Goal: Information Seeking & Learning: Check status

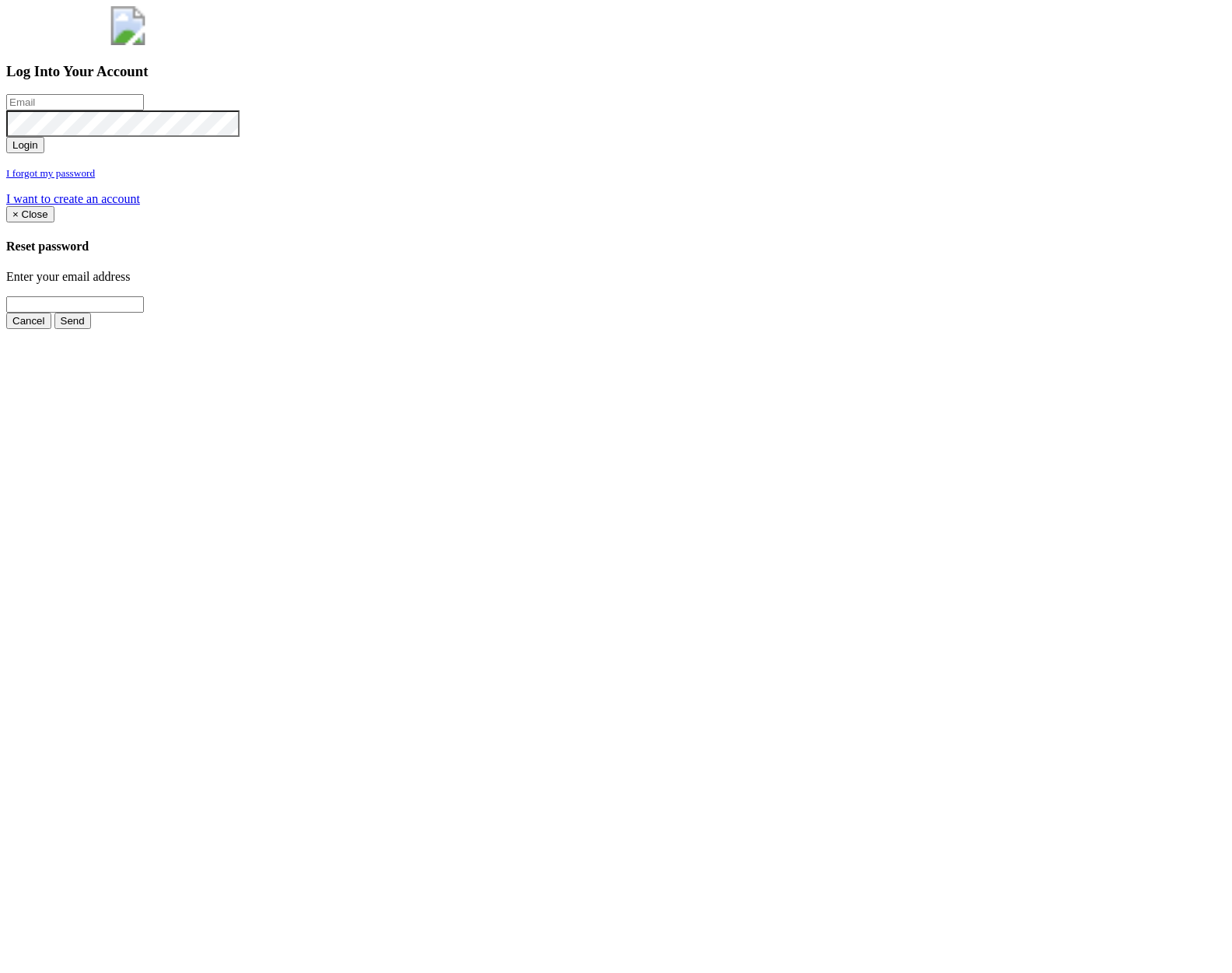
click at [144, 110] on input "email" at bounding box center [75, 102] width 138 height 17
type input "[PERSON_NAME][EMAIL_ADDRESS][PERSON_NAME][DOMAIN_NAME]"
click at [6, 137] on button "Login" at bounding box center [25, 145] width 38 height 17
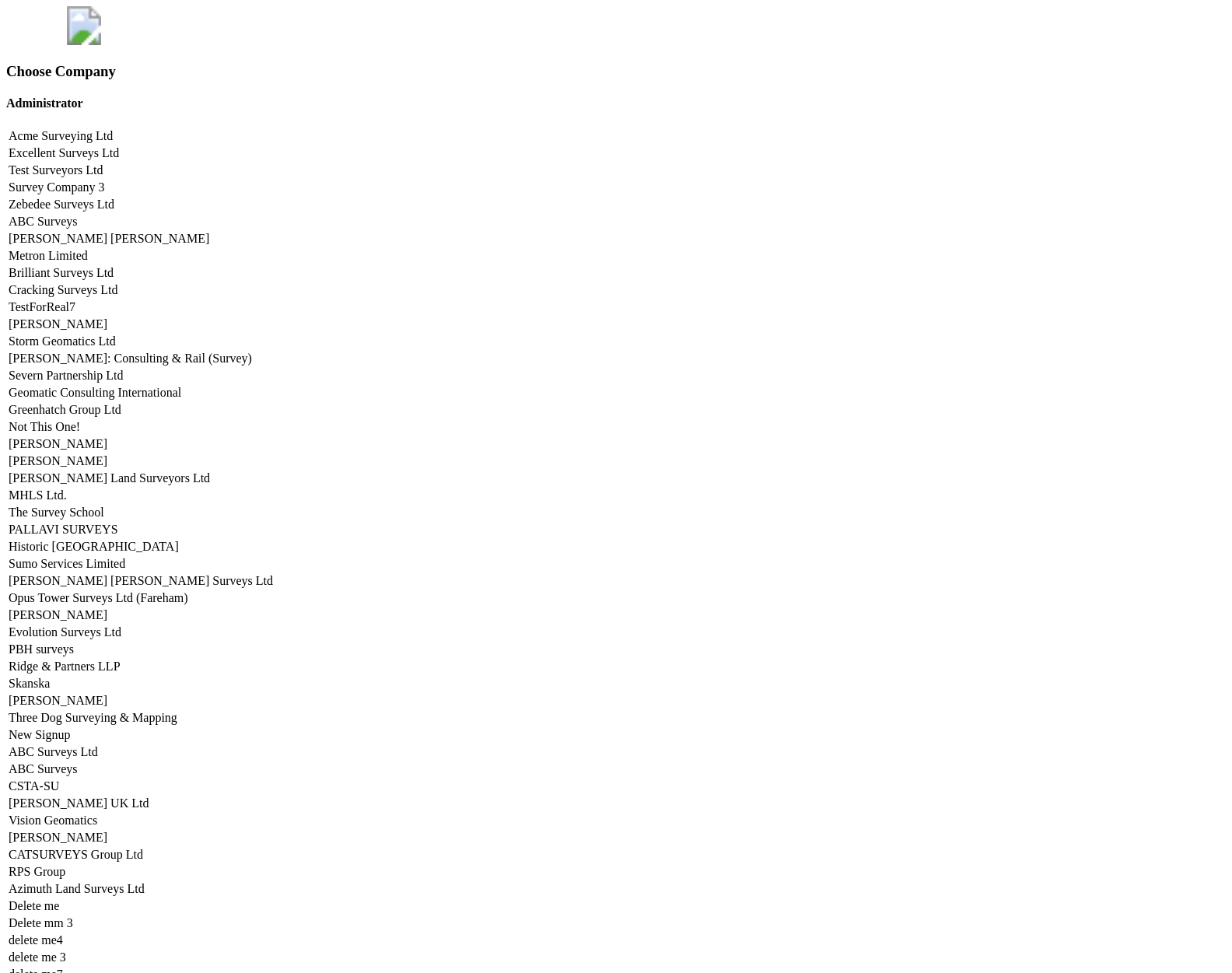
scroll to position [7690, 0]
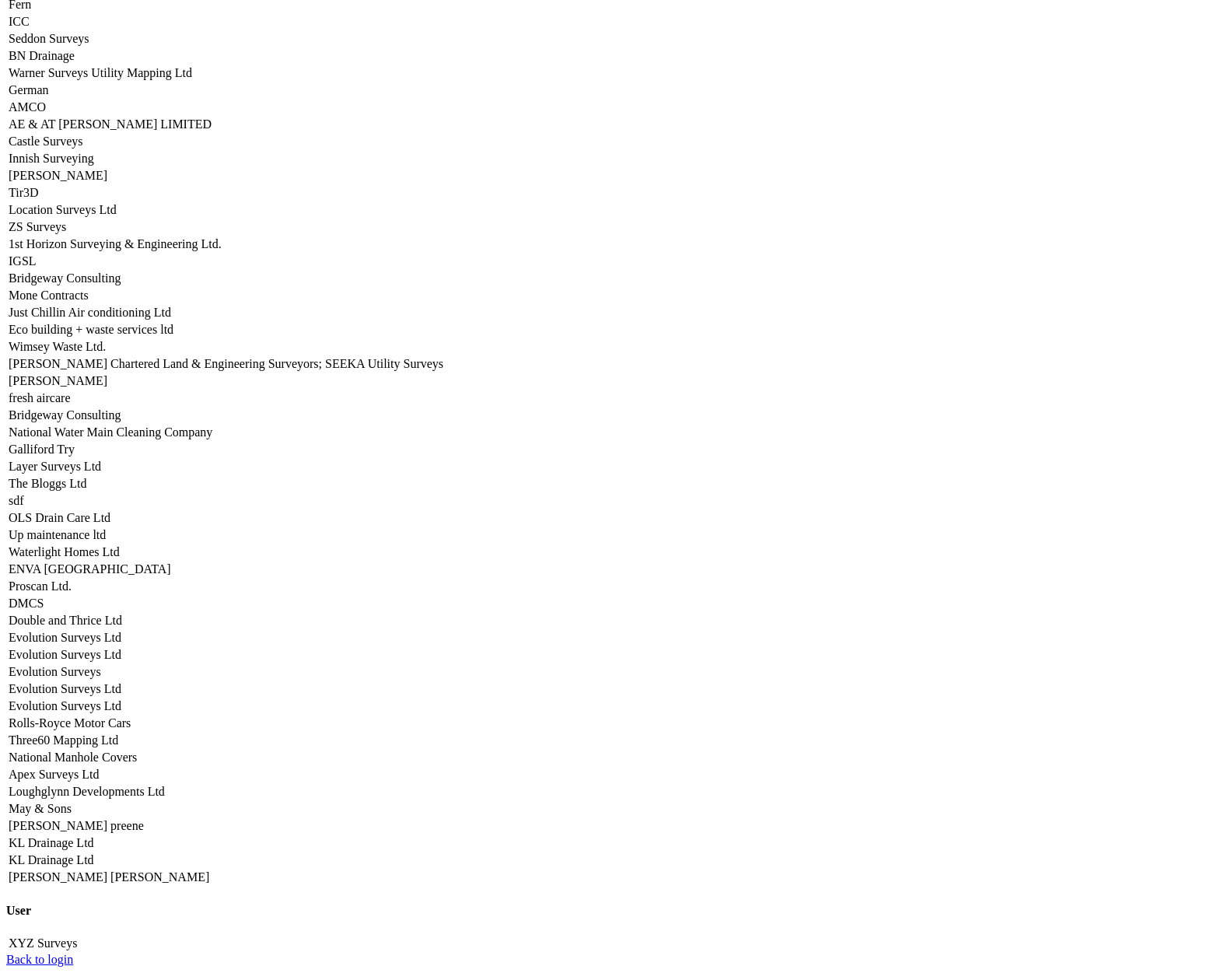
click at [99, 768] on link "Apex Surveys Ltd" at bounding box center [54, 774] width 90 height 13
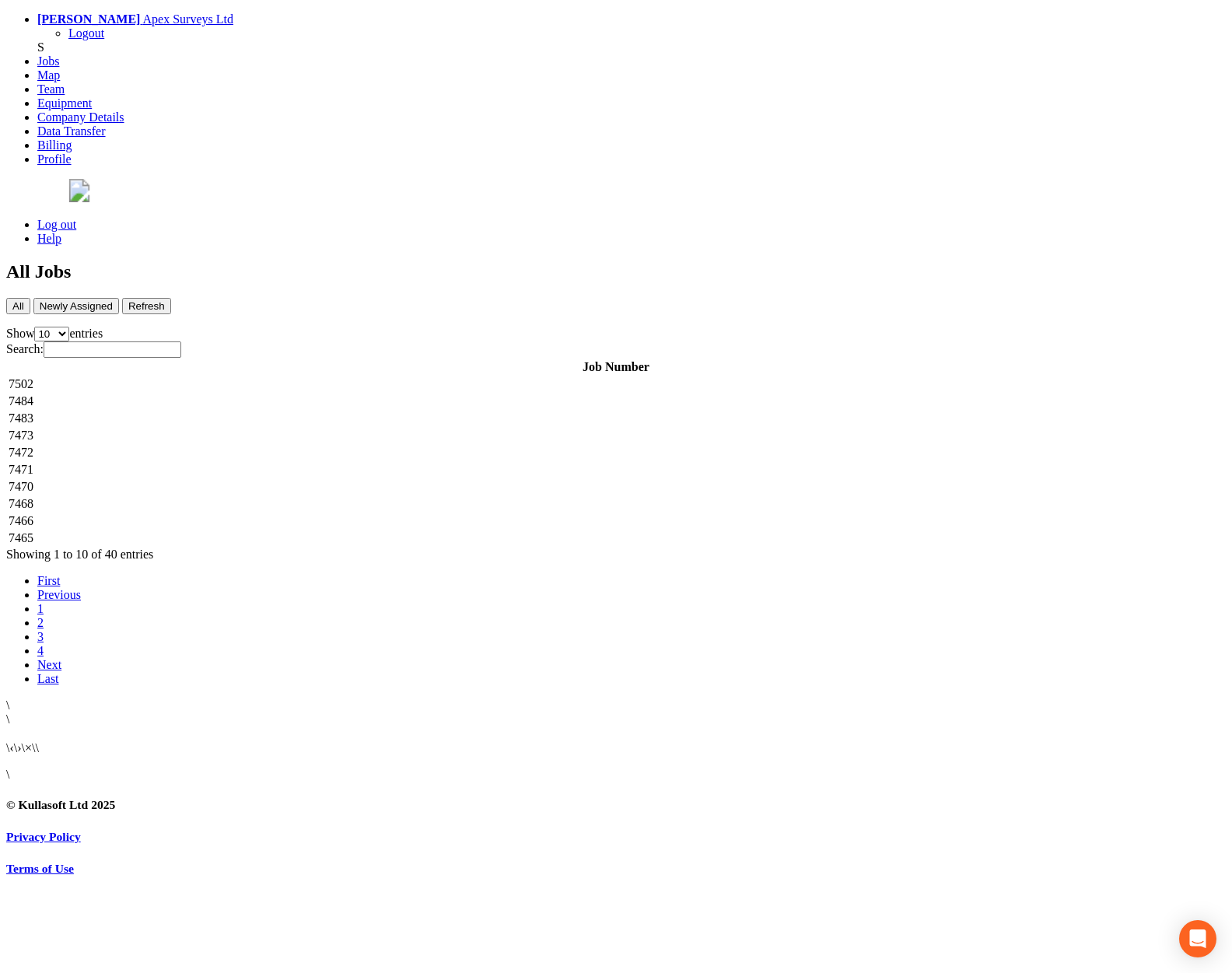
click at [349, 377] on td "7502" at bounding box center [616, 385] width 1216 height 16
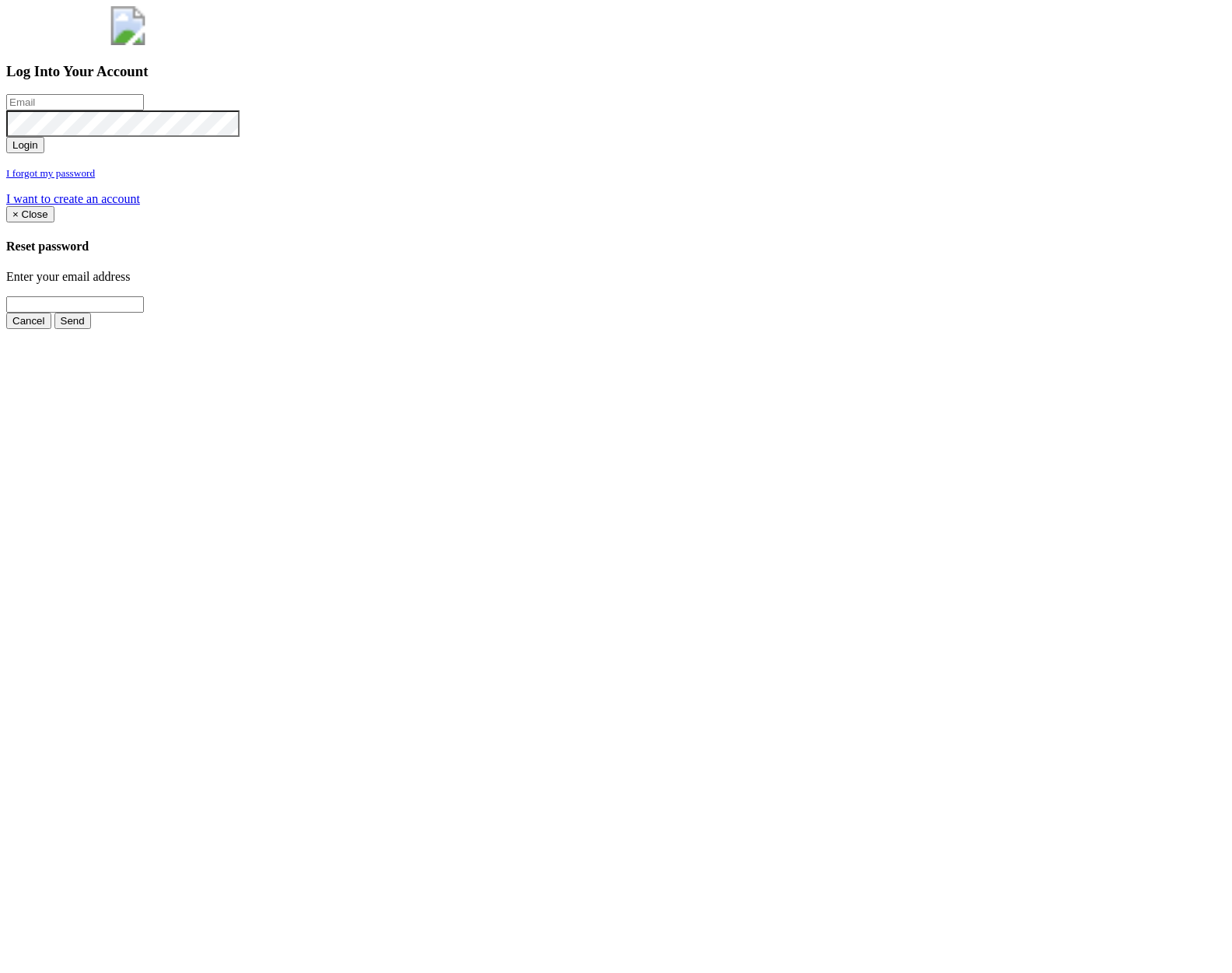
click at [144, 110] on input "email" at bounding box center [75, 102] width 138 height 17
type input "[PERSON_NAME][EMAIL_ADDRESS][PERSON_NAME][DOMAIN_NAME]"
click at [6, 137] on button "Login" at bounding box center [25, 145] width 38 height 17
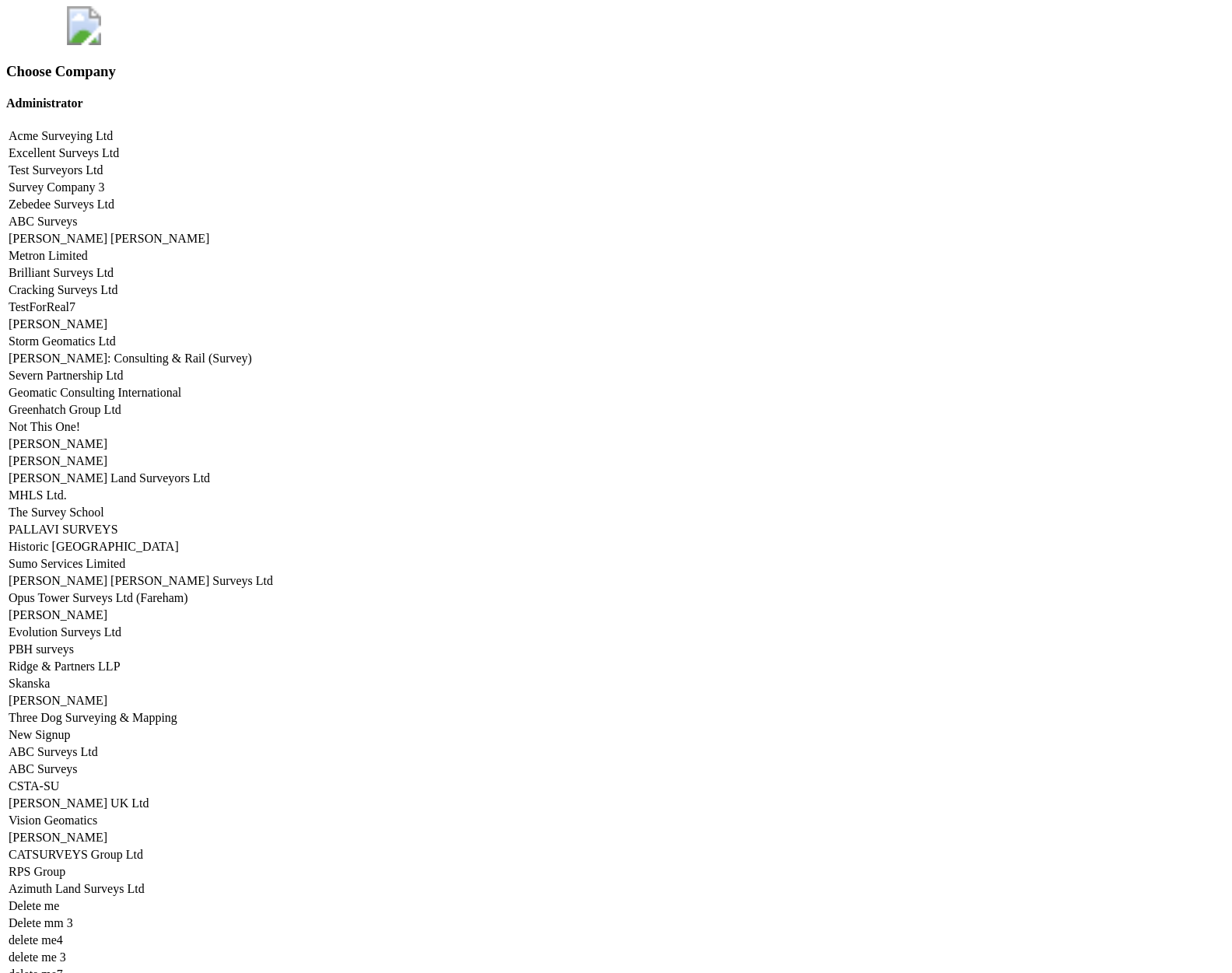
scroll to position [7690, 0]
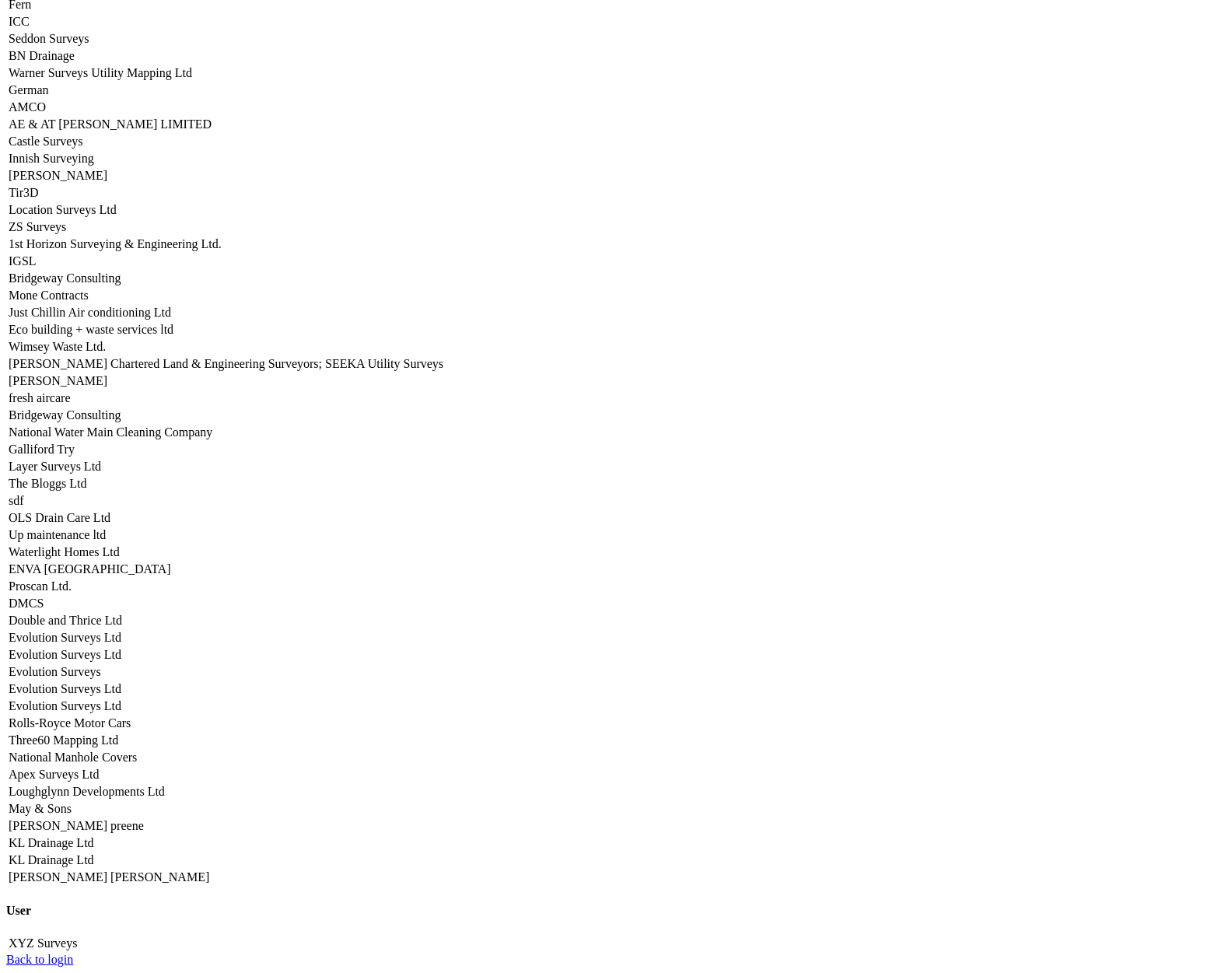
click at [99, 768] on link "Apex Surveys Ltd" at bounding box center [54, 774] width 90 height 13
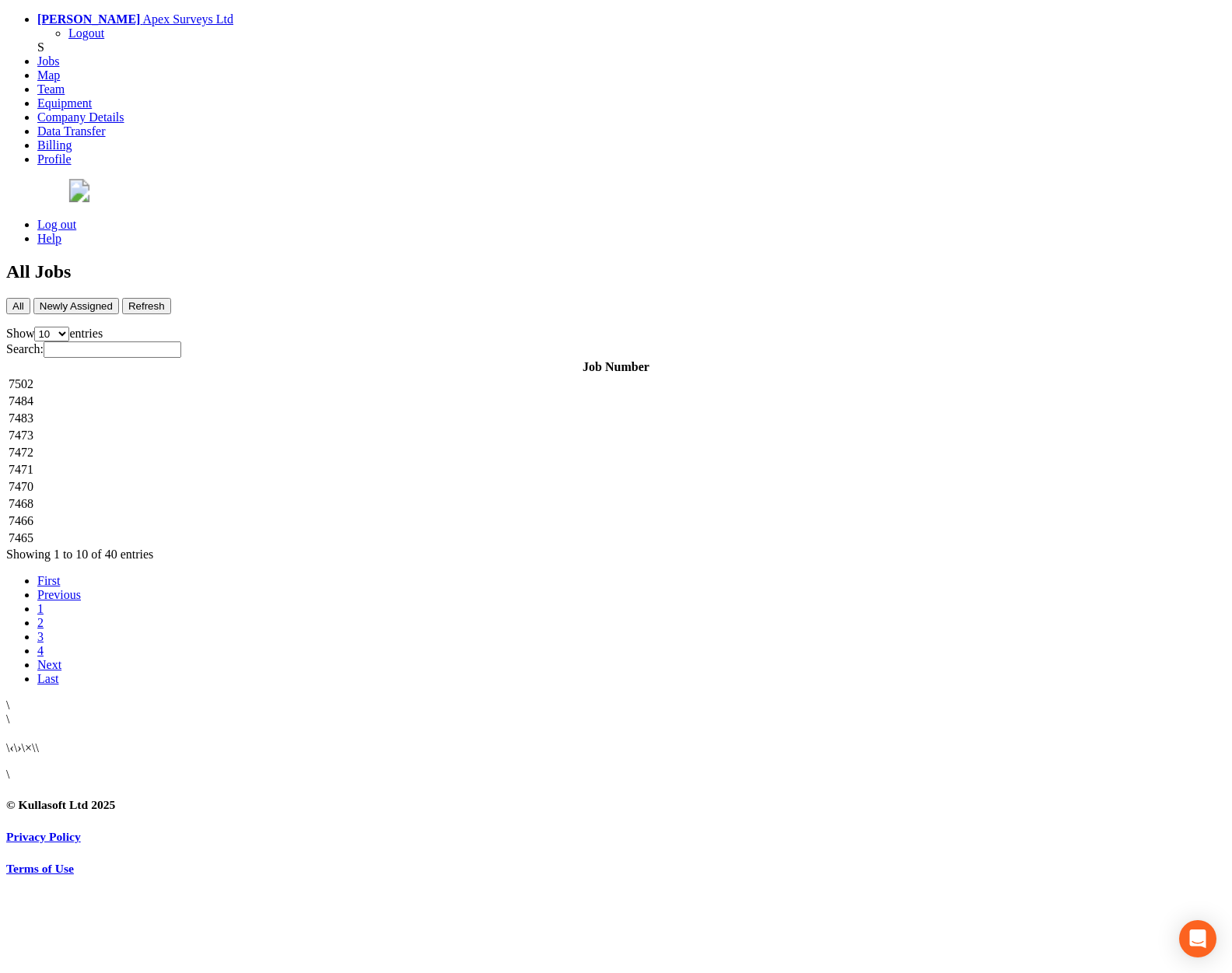
click at [285, 377] on td "7502" at bounding box center [616, 385] width 1216 height 16
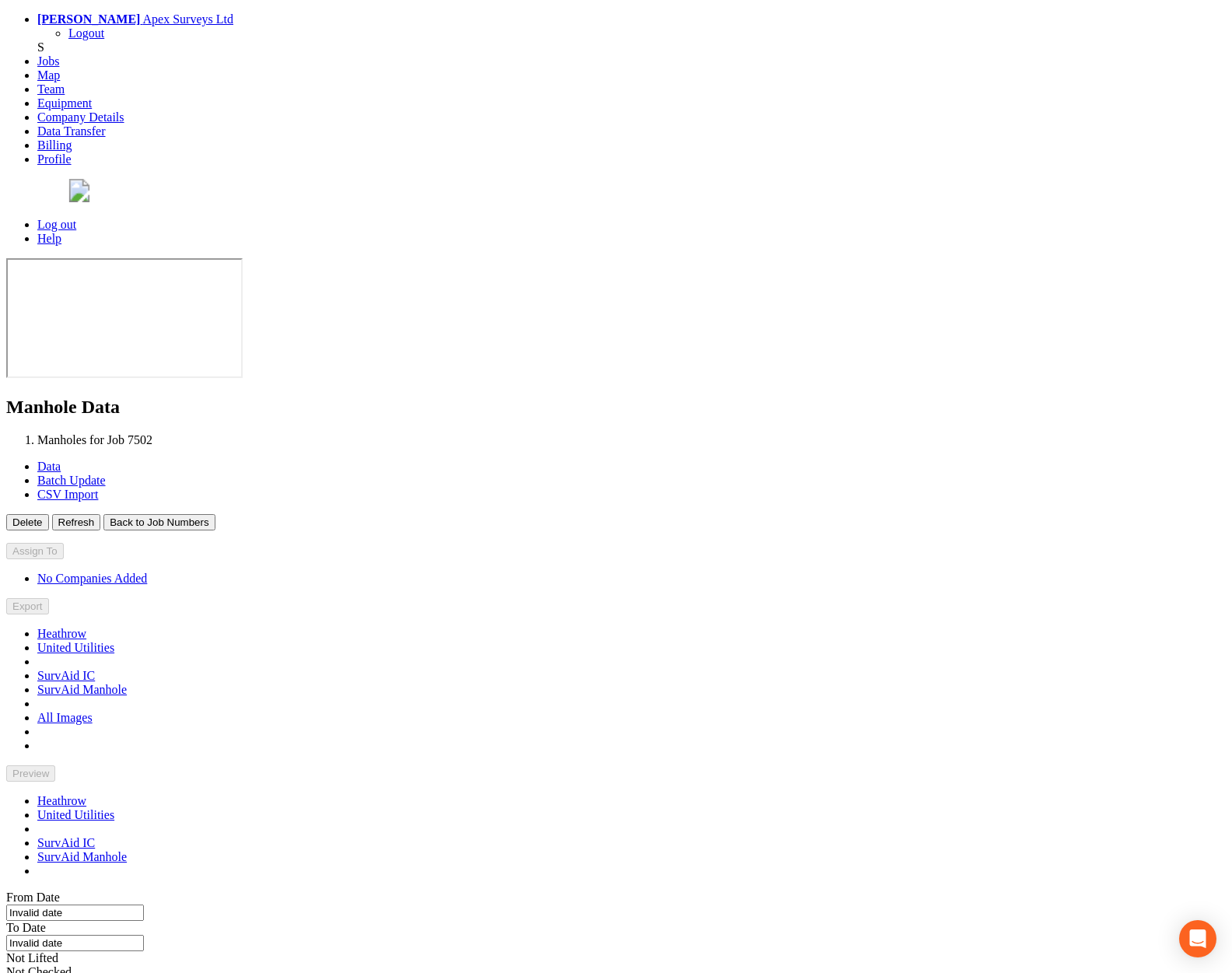
type input "29/09/2025"
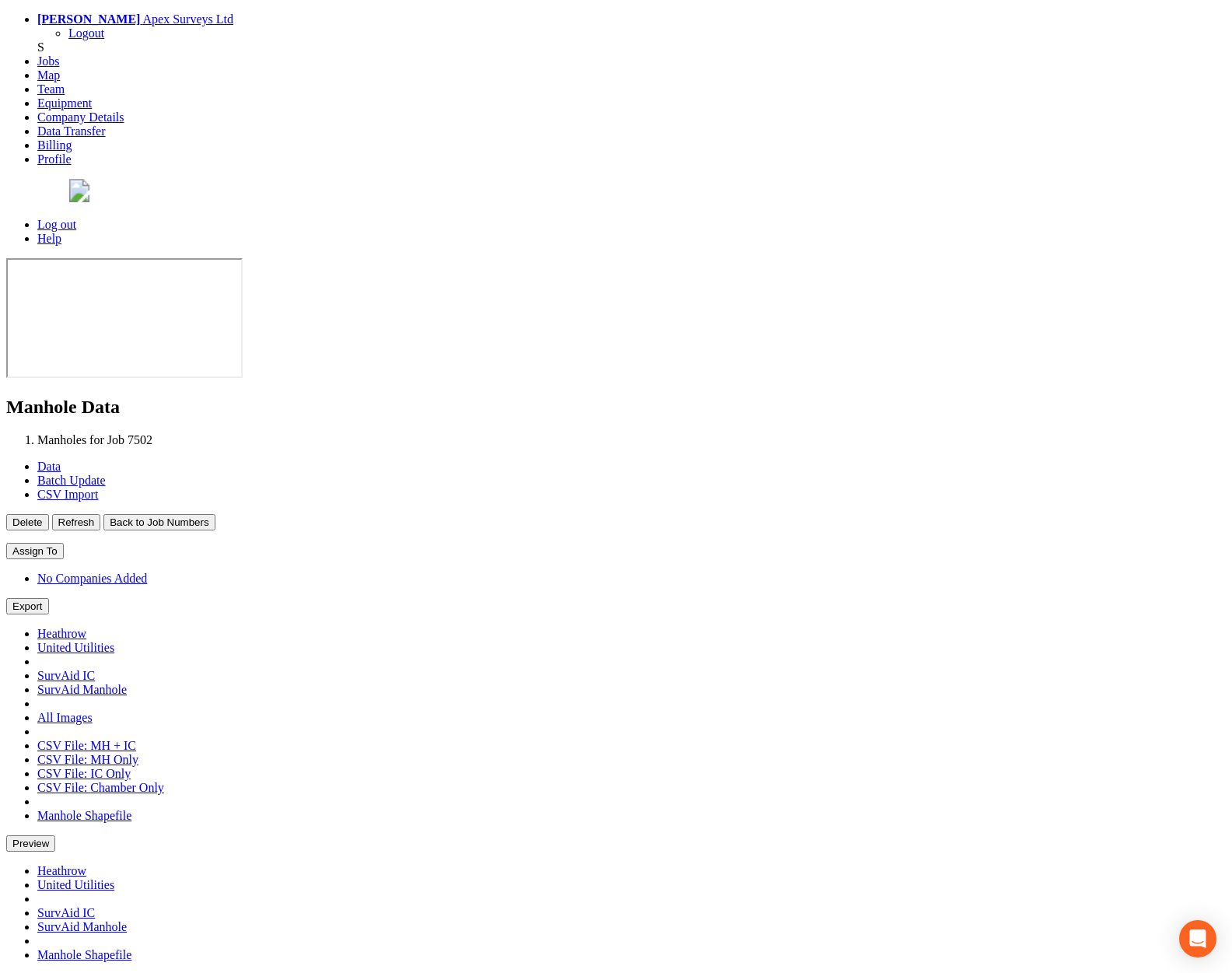
click at [215, 514] on button "Back to Job Numbers" at bounding box center [159, 522] width 111 height 17
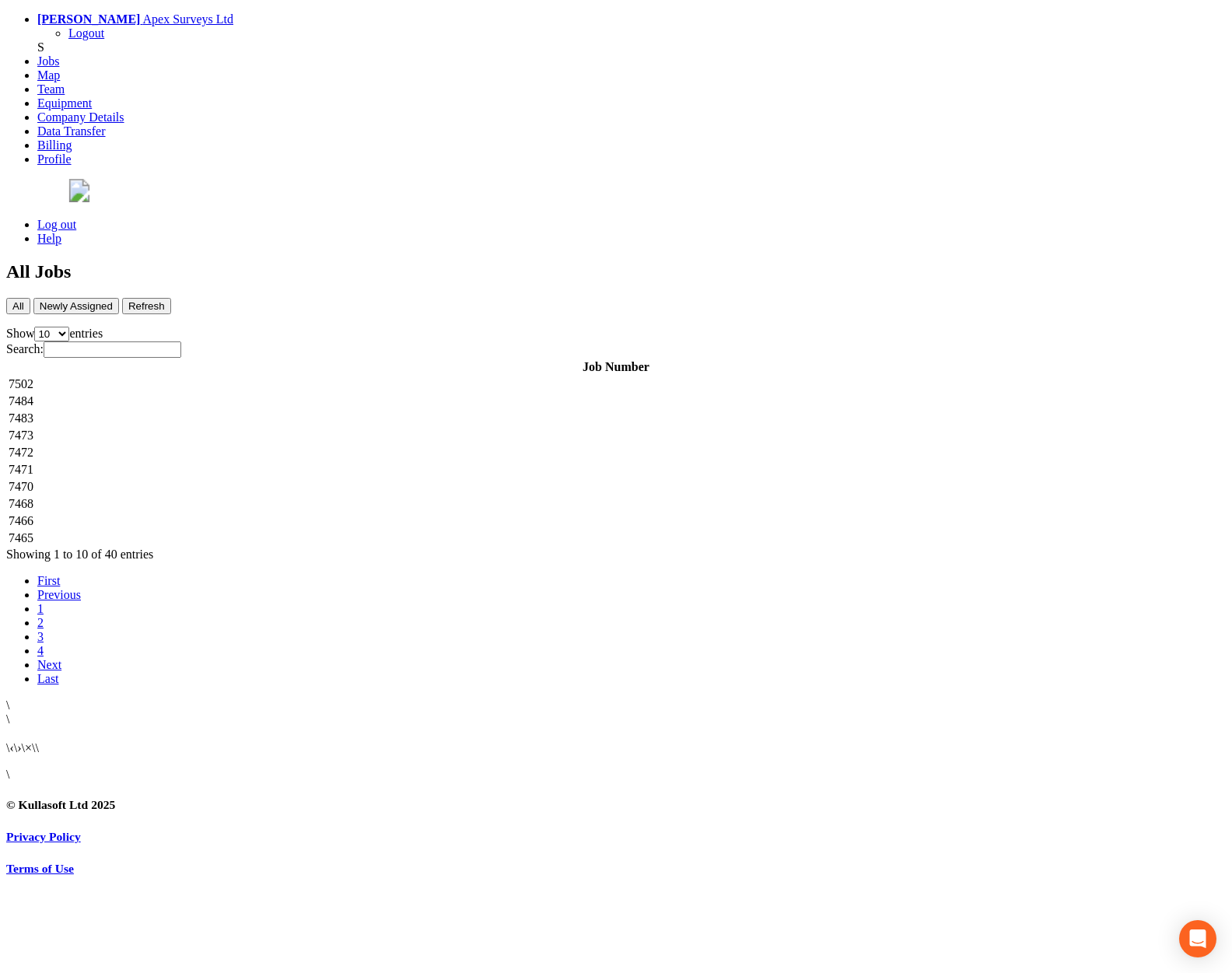
click at [306, 513] on td "7466" at bounding box center [616, 521] width 1216 height 16
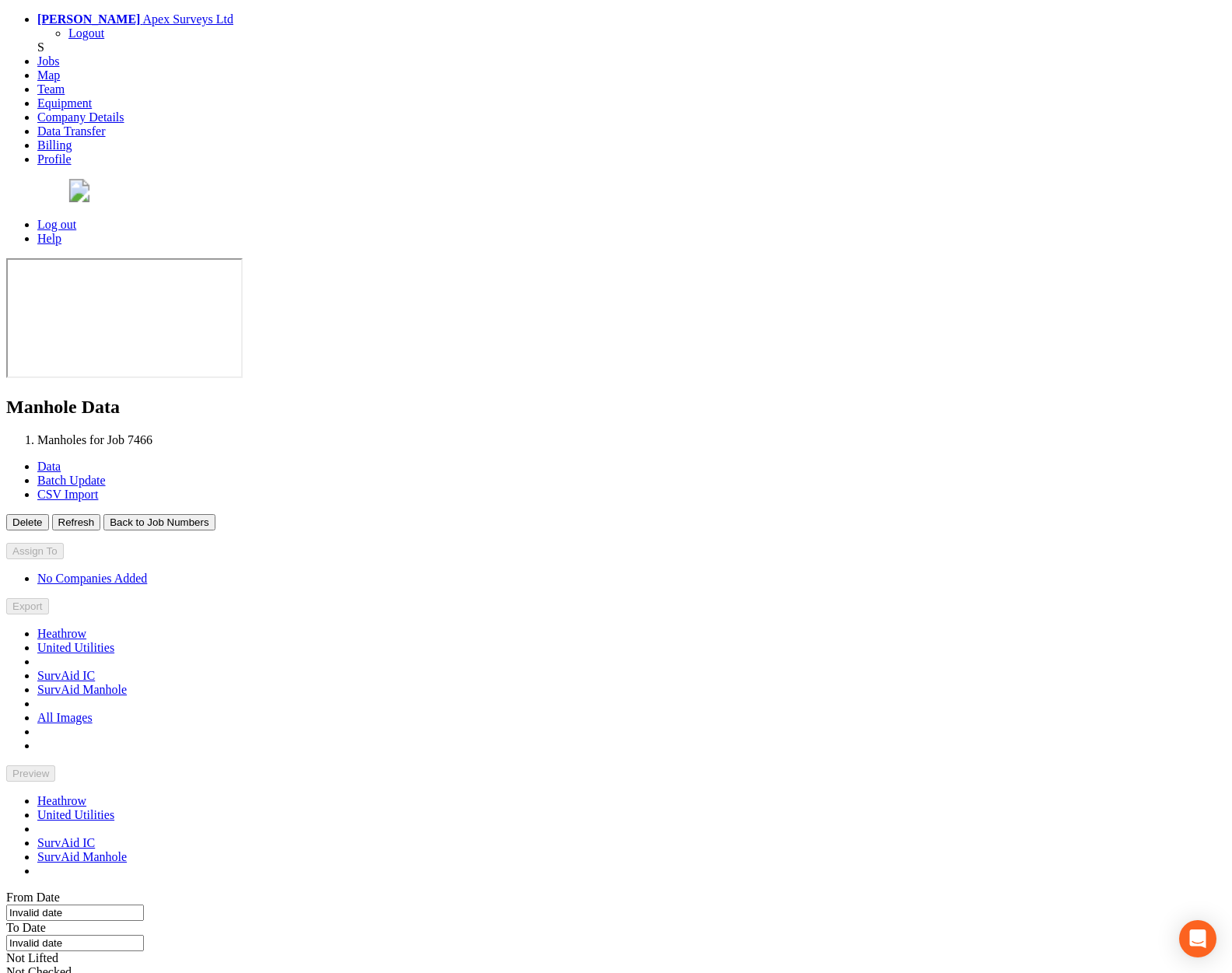
type input "12/09/2025"
type input "24/09/2025"
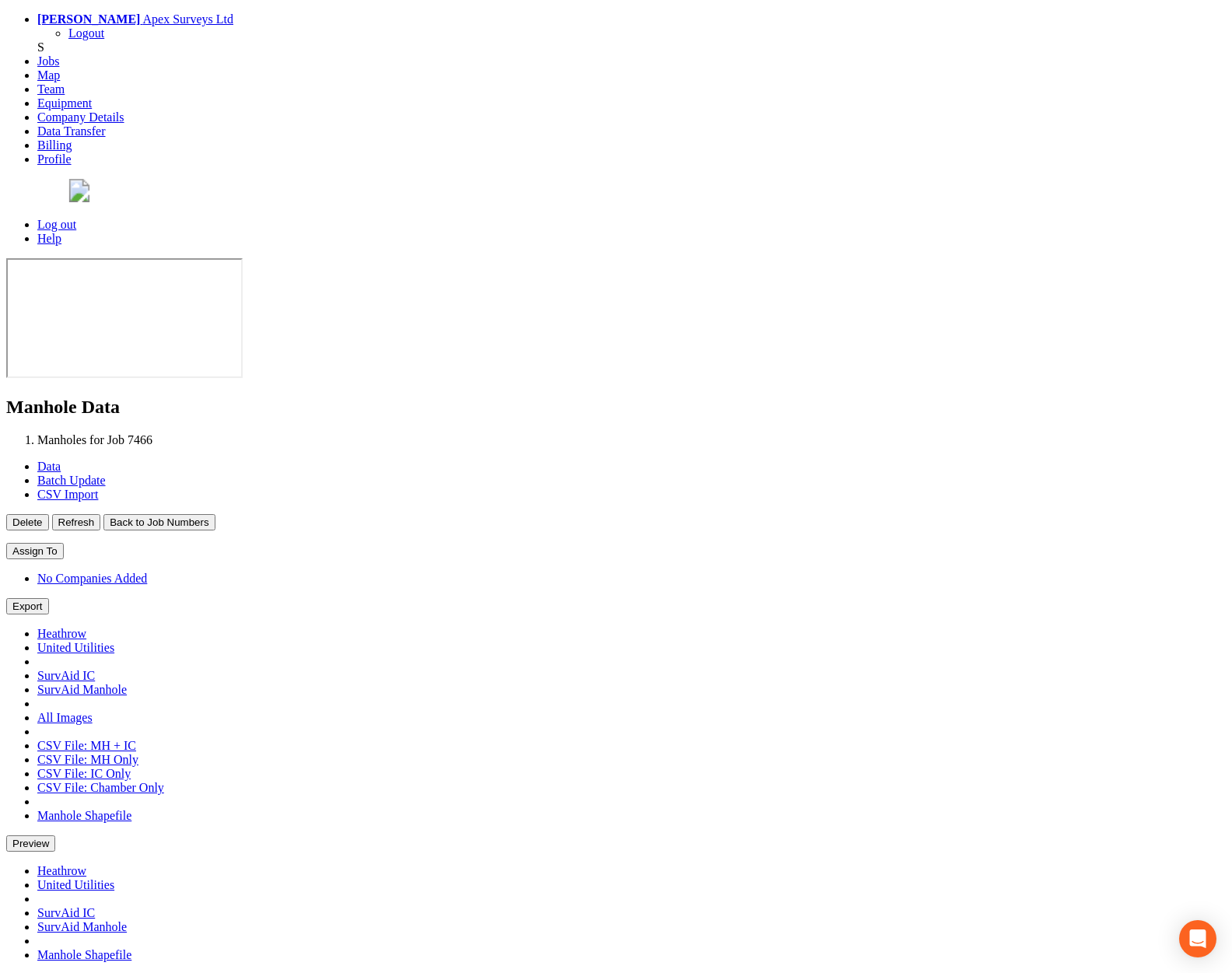
click at [215, 514] on button "Back to Job Numbers" at bounding box center [159, 522] width 111 height 17
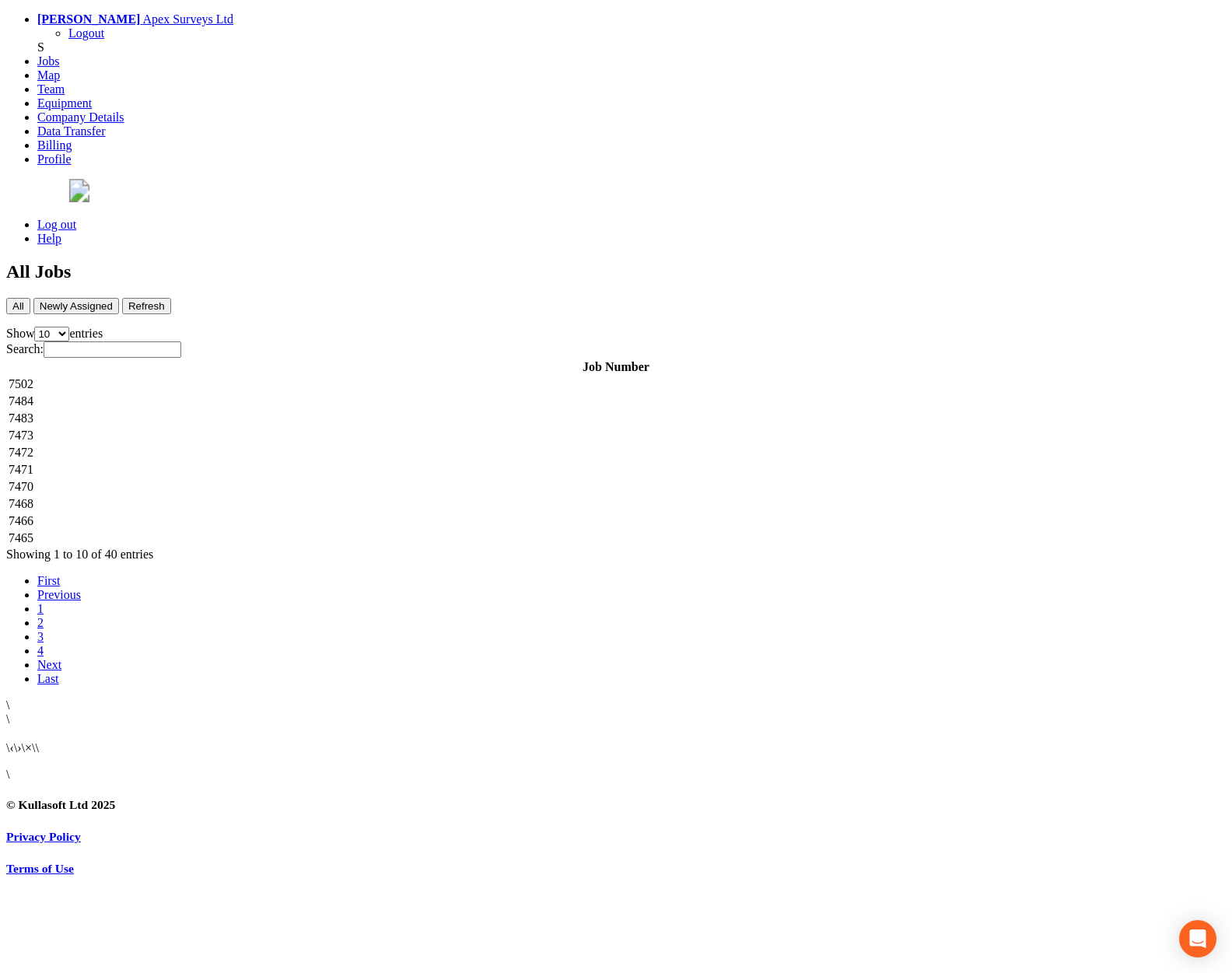
click at [357, 531] on td "7465" at bounding box center [616, 538] width 1216 height 16
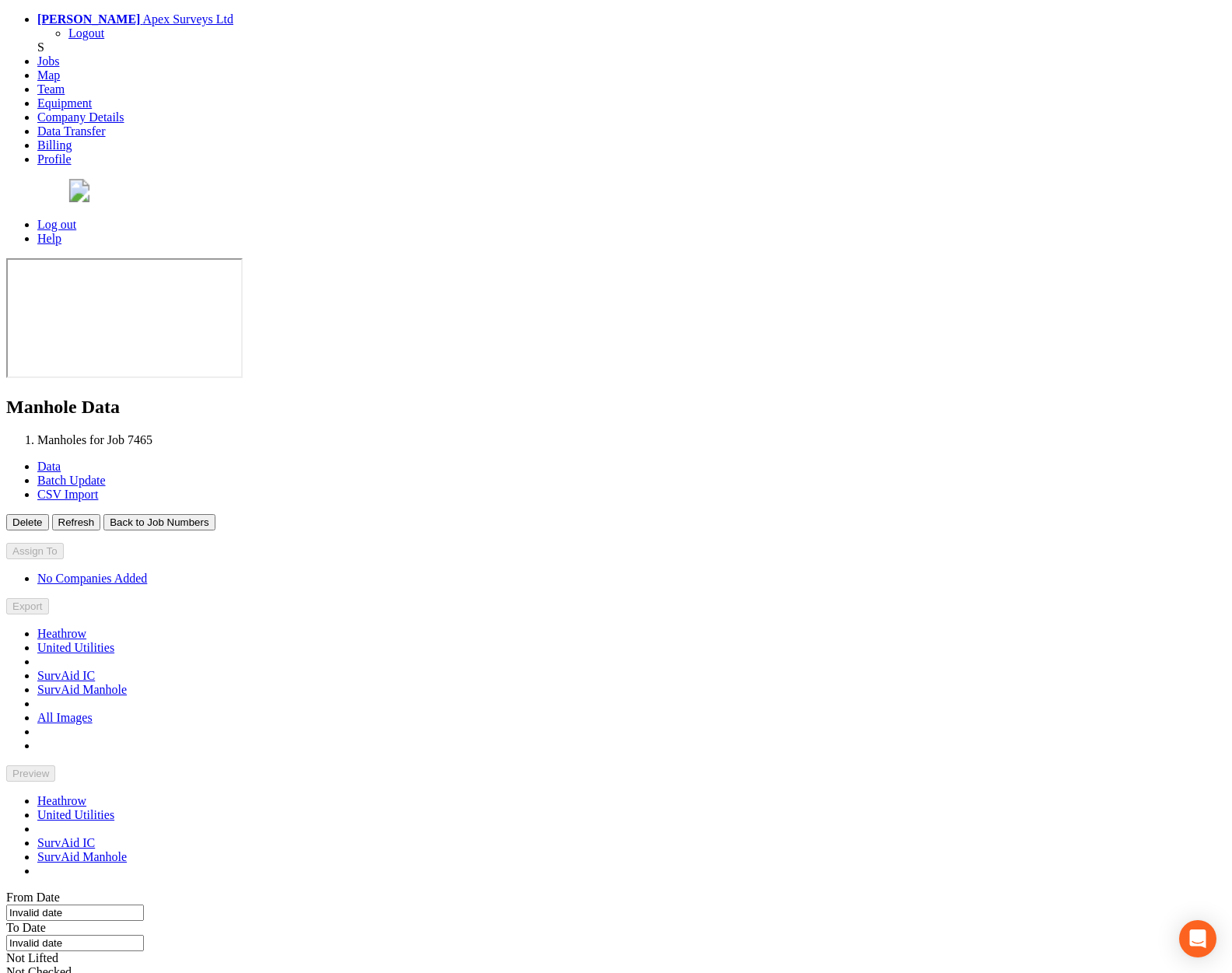
type input "16/09/2025"
type input "19/09/2025"
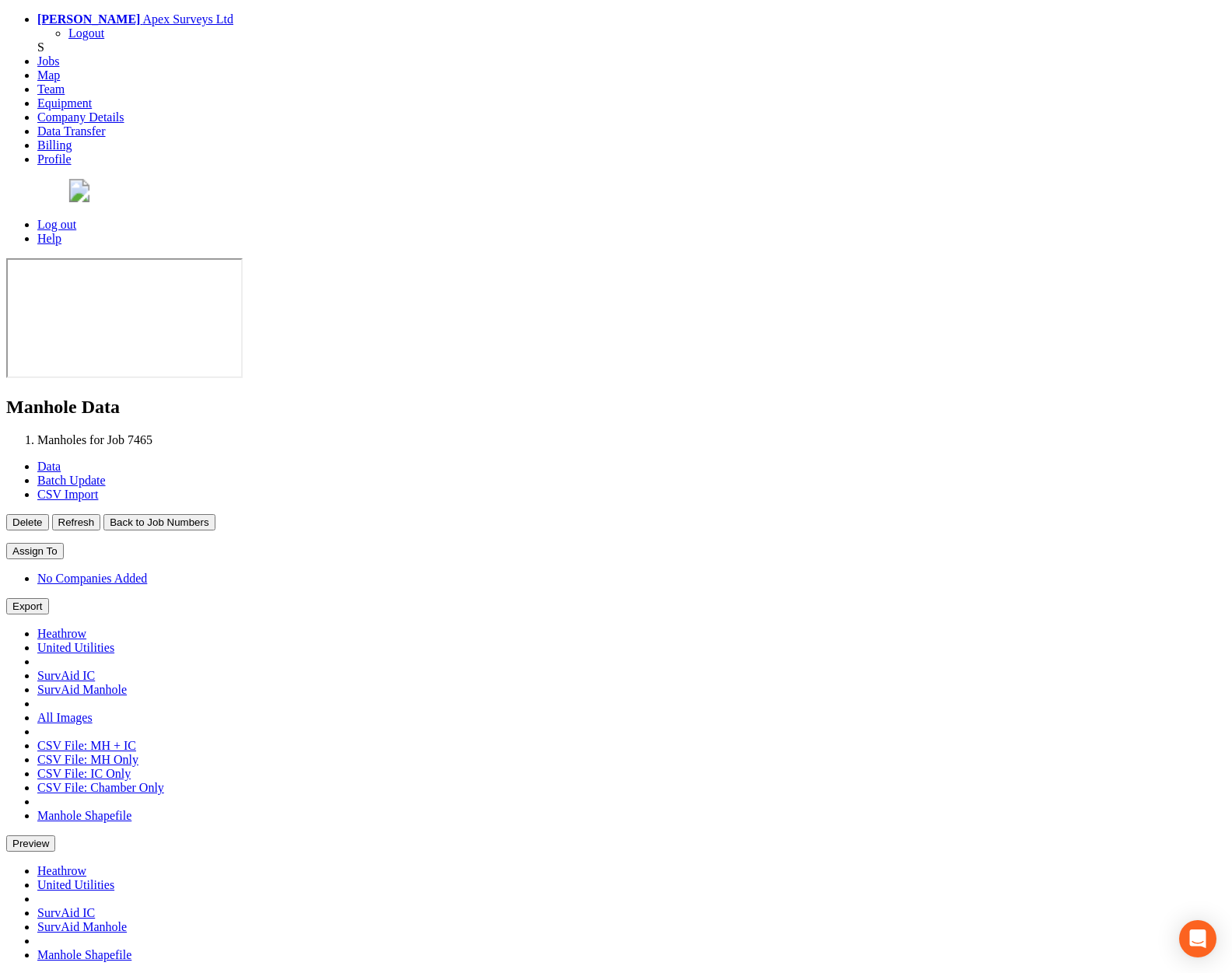
click at [215, 514] on button "Back to Job Numbers" at bounding box center [159, 522] width 111 height 17
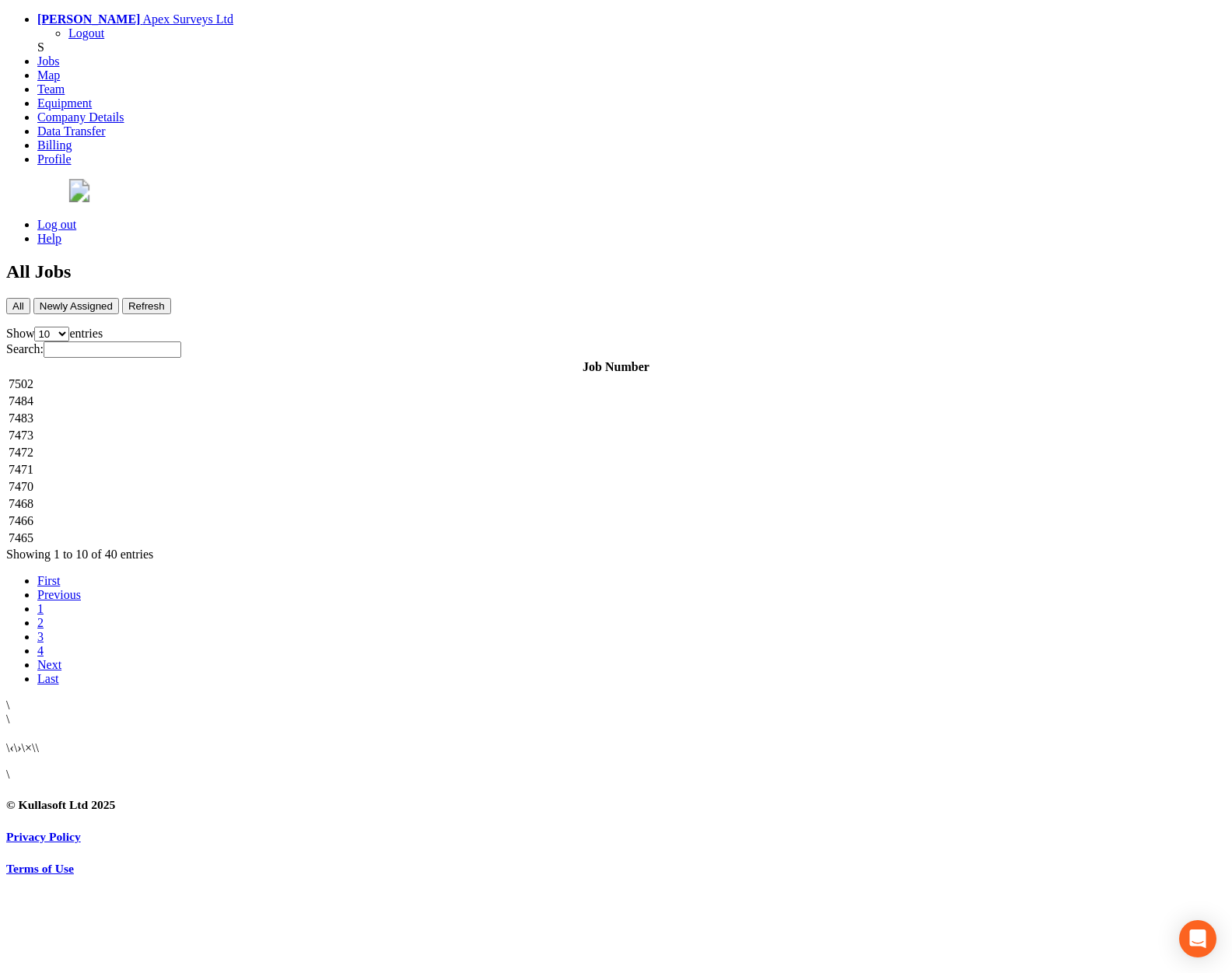
click at [308, 377] on td "7502" at bounding box center [616, 385] width 1216 height 16
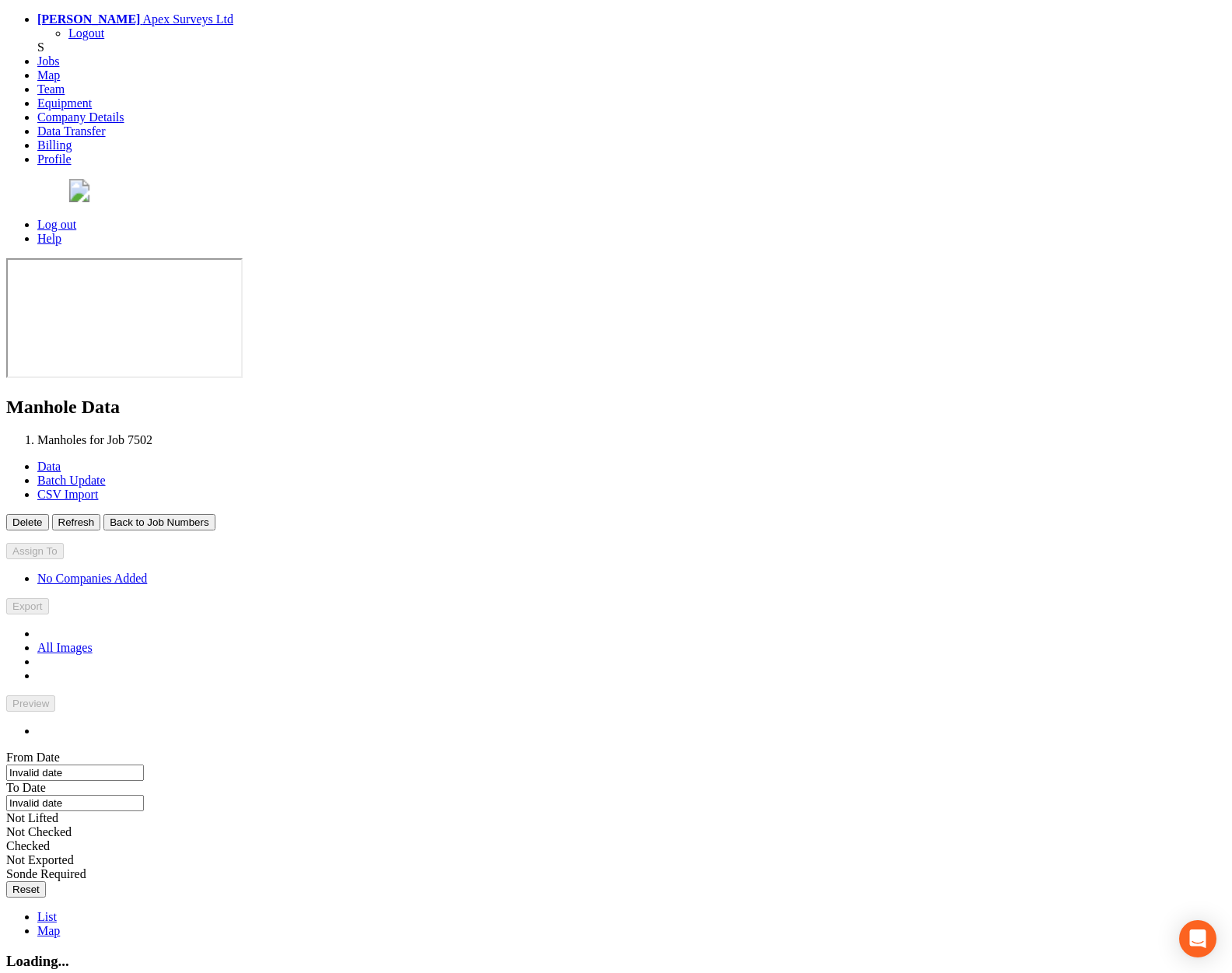
type input "29/09/2025"
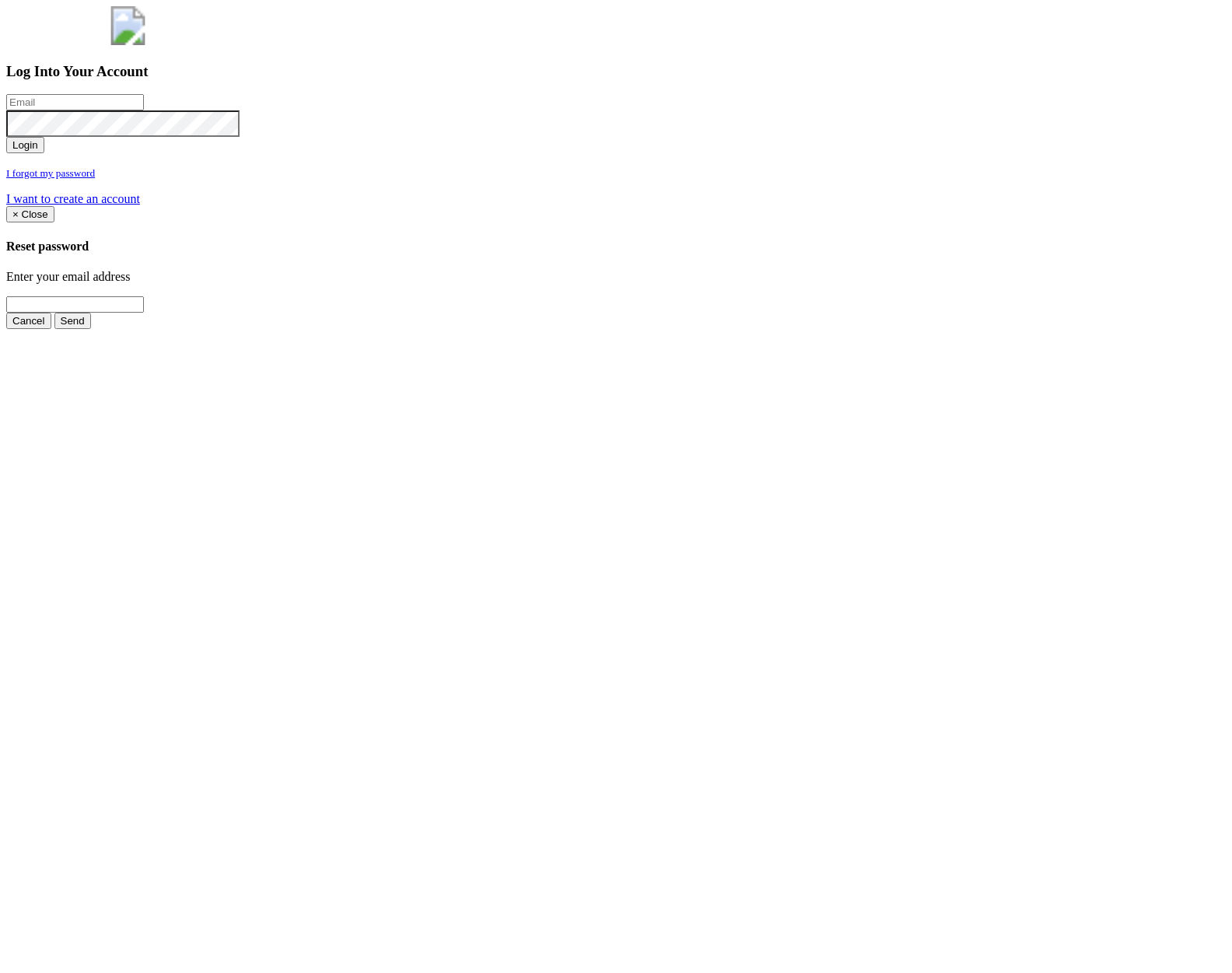
click at [144, 110] on input "email" at bounding box center [75, 102] width 138 height 17
type input "[PERSON_NAME][EMAIL_ADDRESS][PERSON_NAME][DOMAIN_NAME]"
click at [6, 137] on button "Login" at bounding box center [25, 145] width 38 height 17
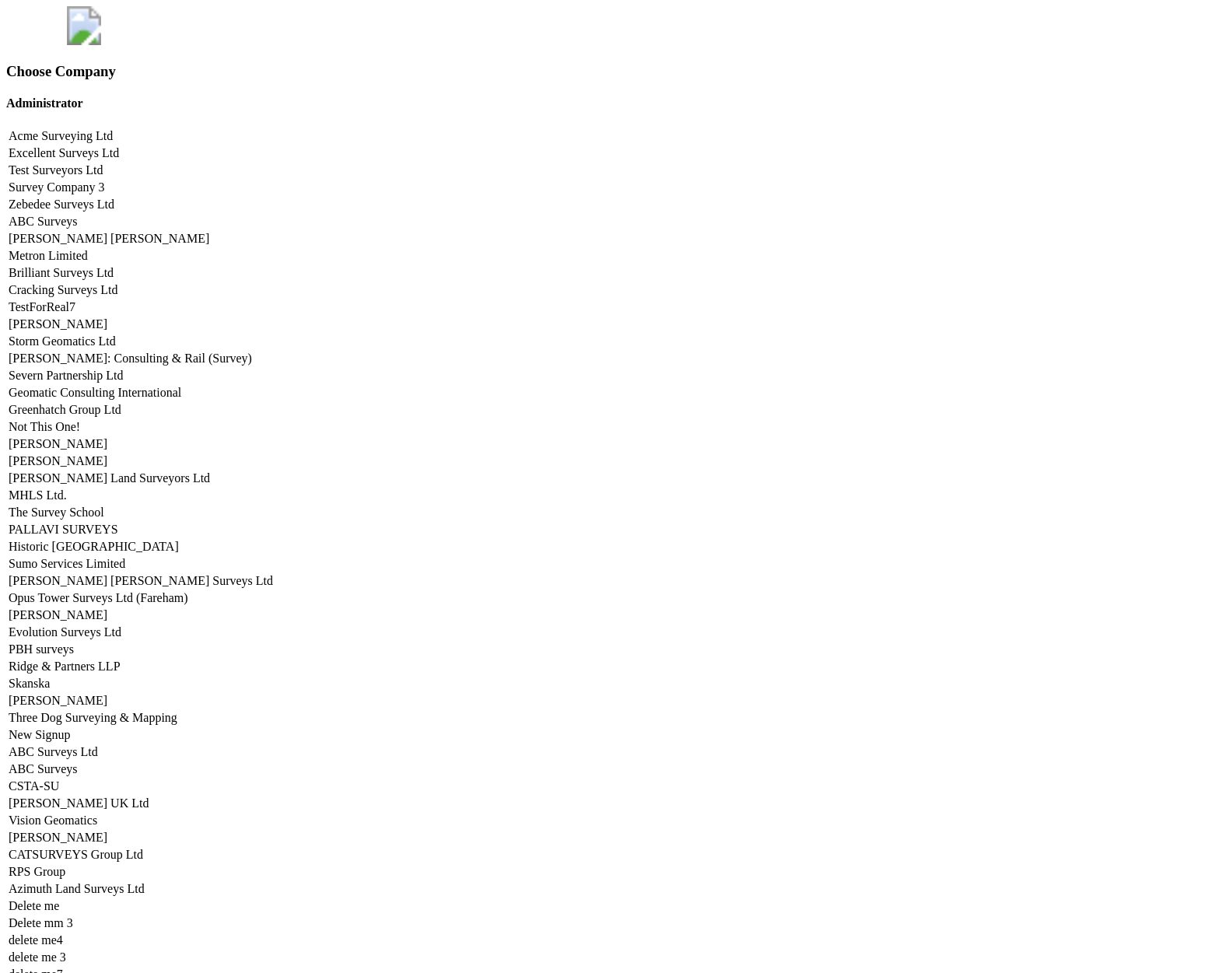
scroll to position [7690, 0]
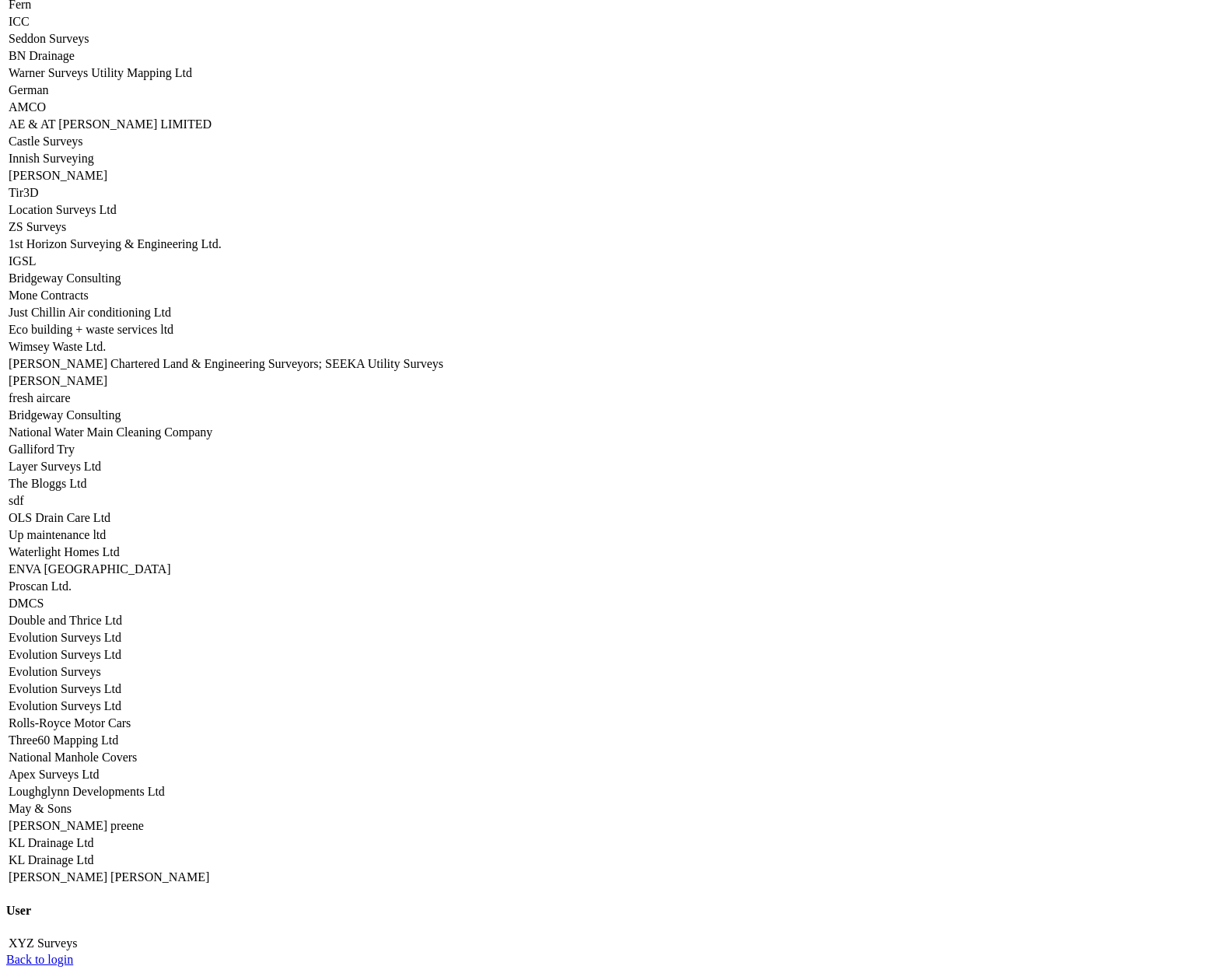
click at [99, 768] on link "Apex Surveys Ltd" at bounding box center [54, 774] width 90 height 13
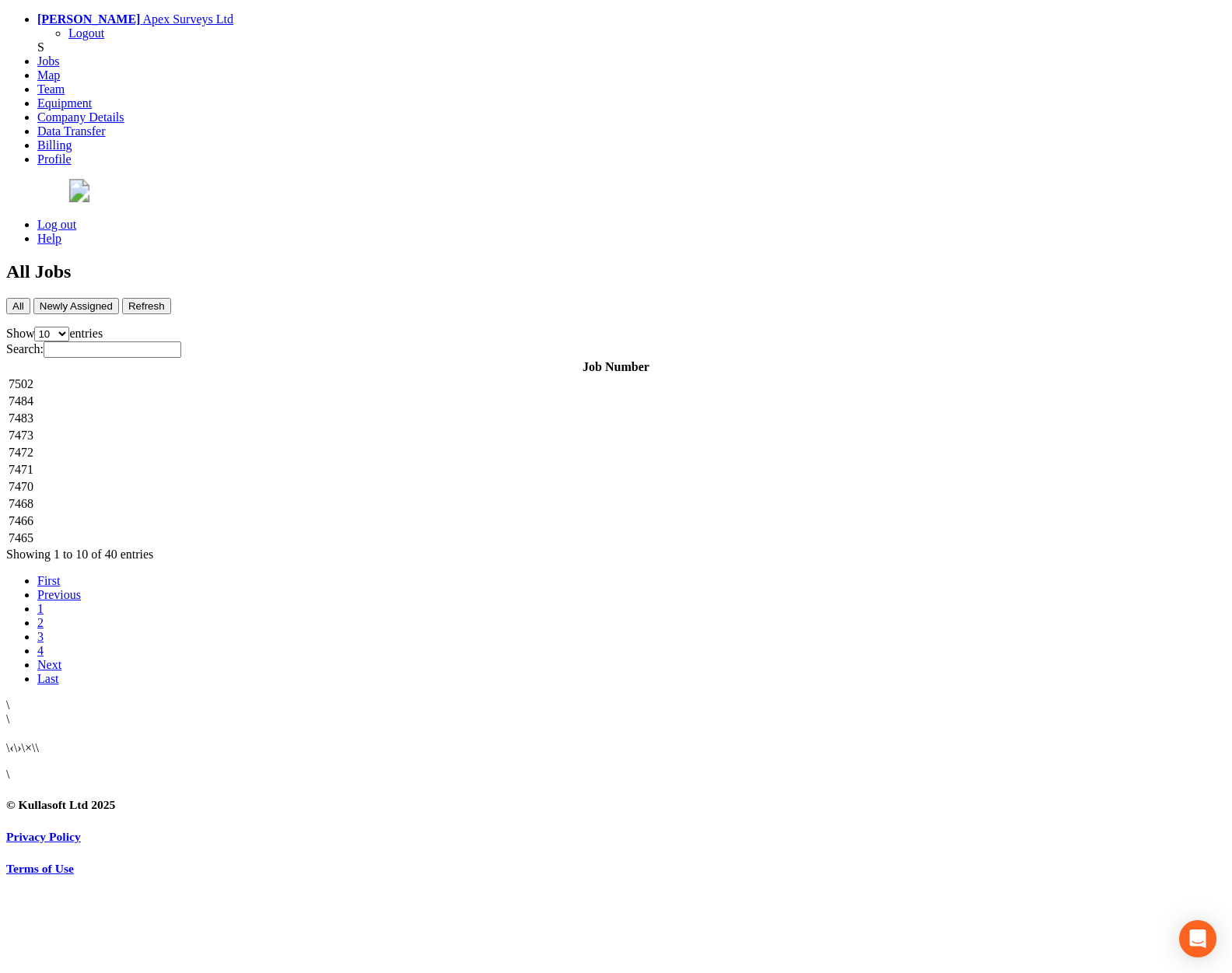
click at [493, 377] on td "7502" at bounding box center [616, 385] width 1216 height 16
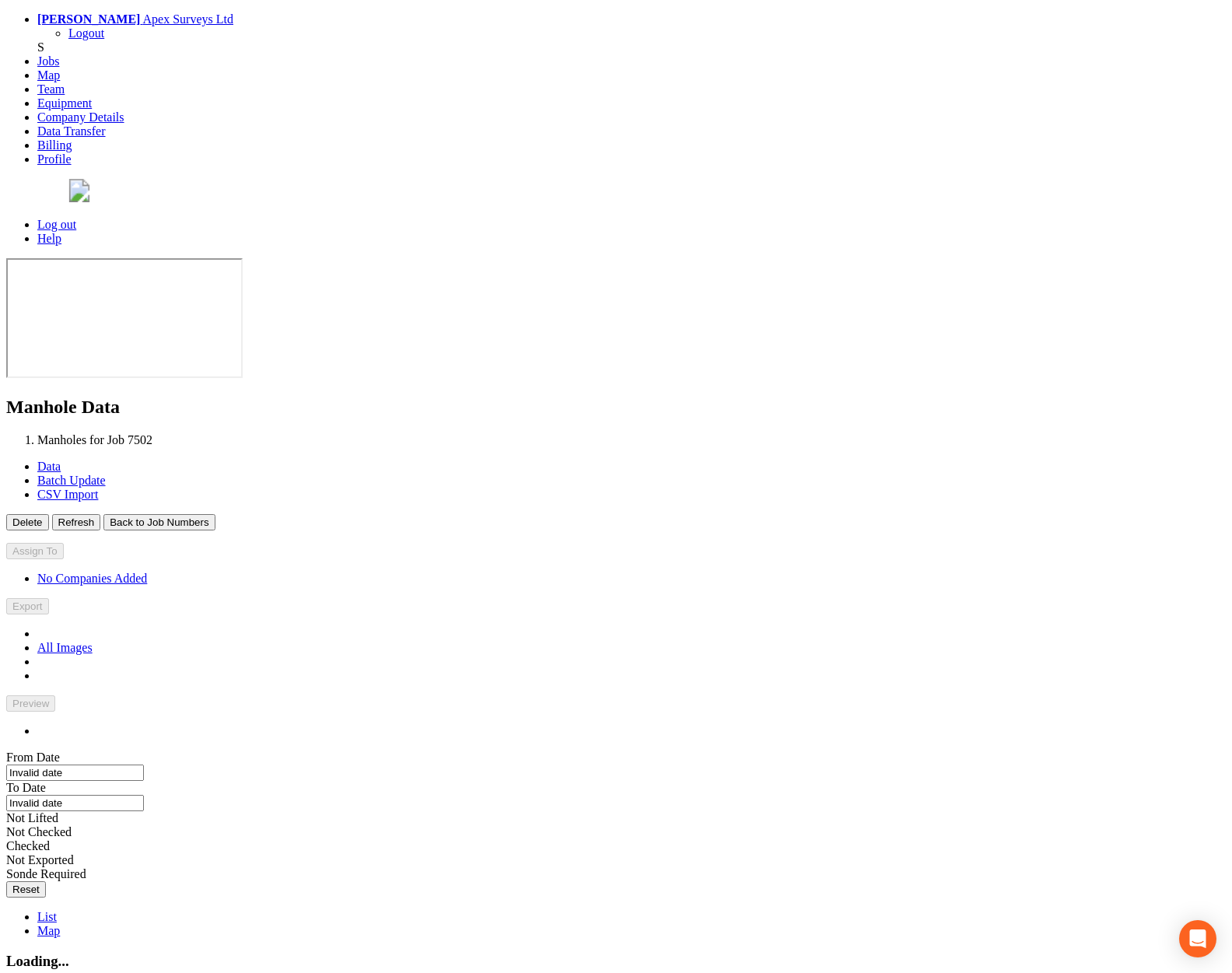
type input "29/09/2025"
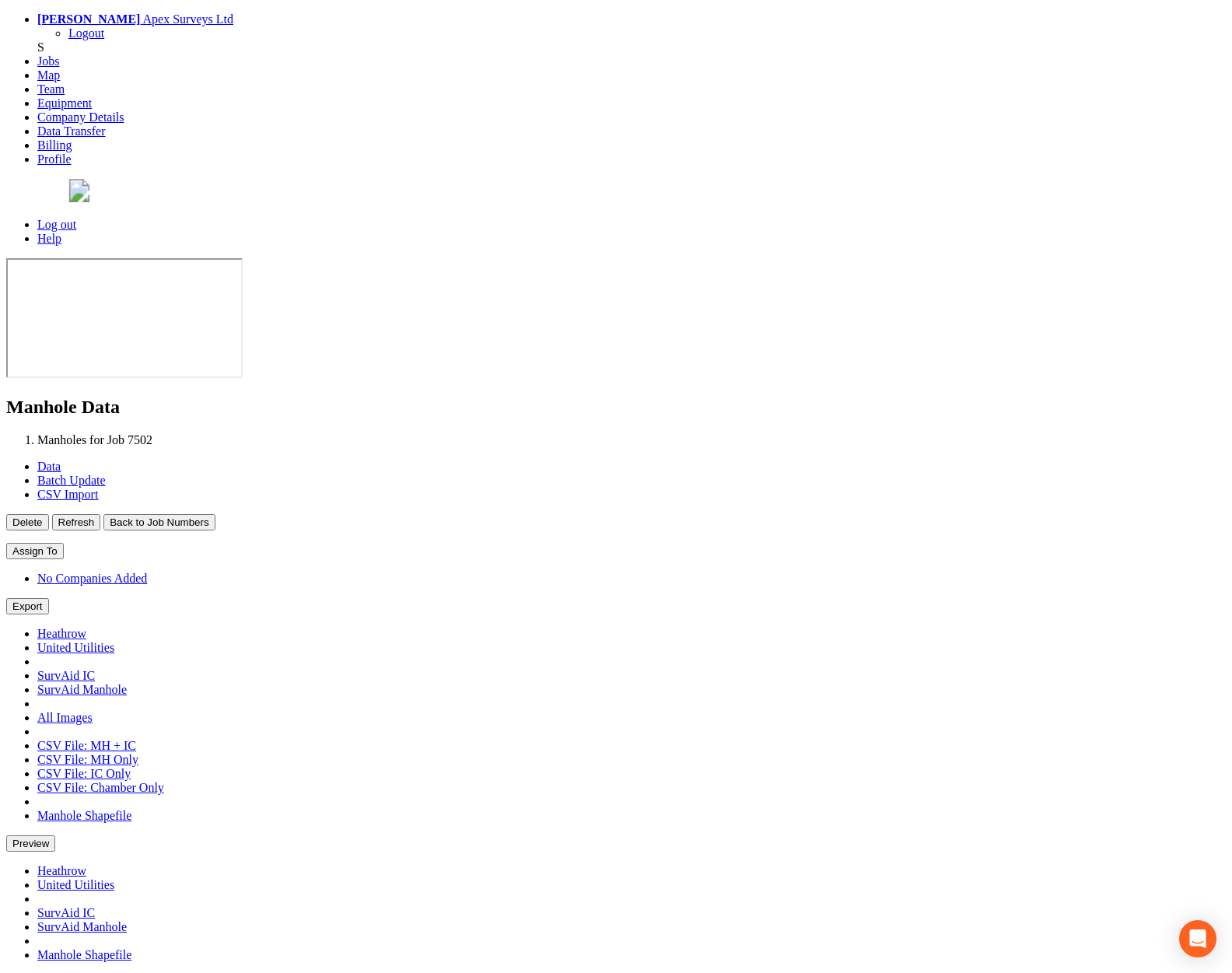
click at [215, 514] on button "Back to Job Numbers" at bounding box center [159, 522] width 111 height 17
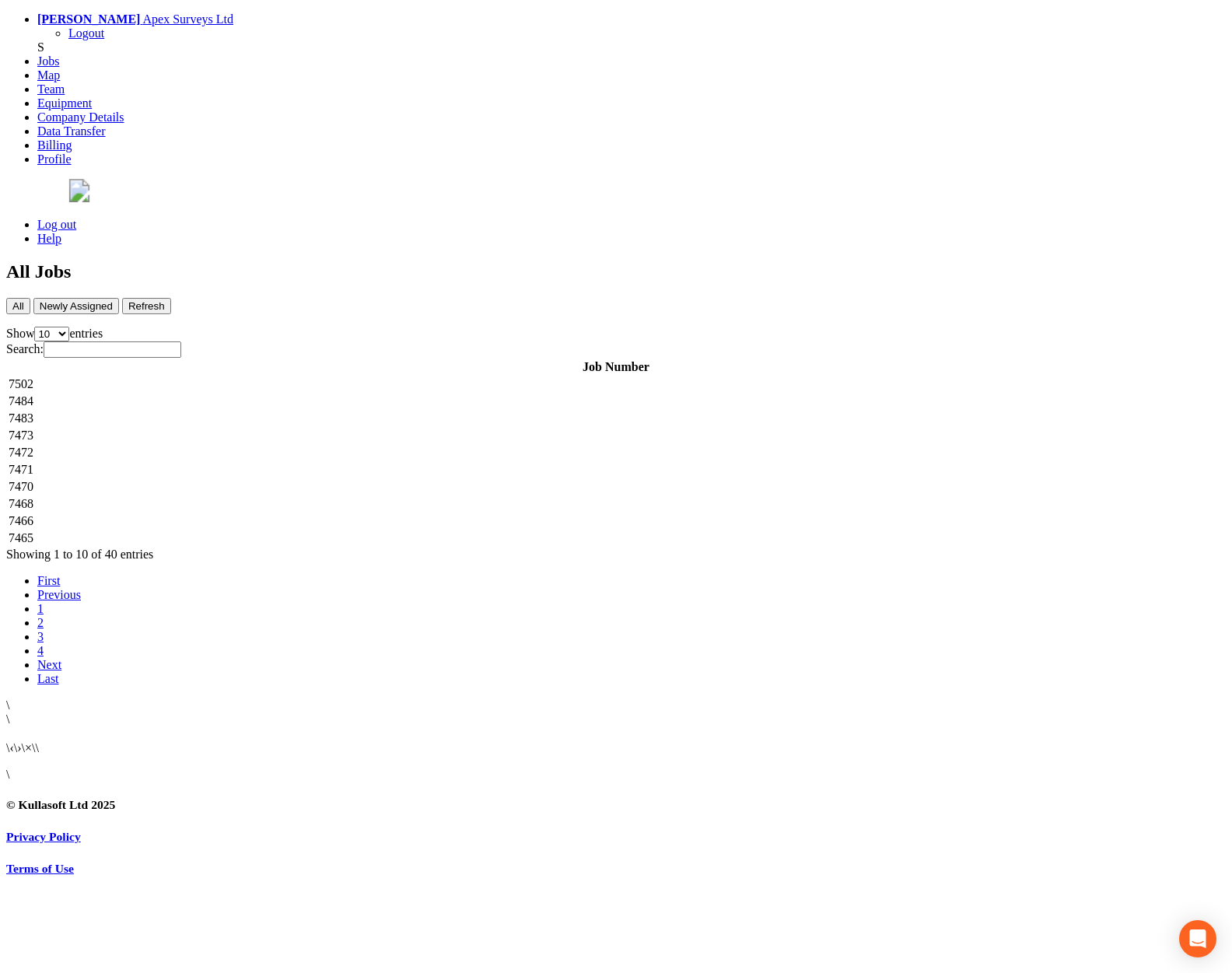
click at [358, 445] on td "7472" at bounding box center [616, 453] width 1216 height 16
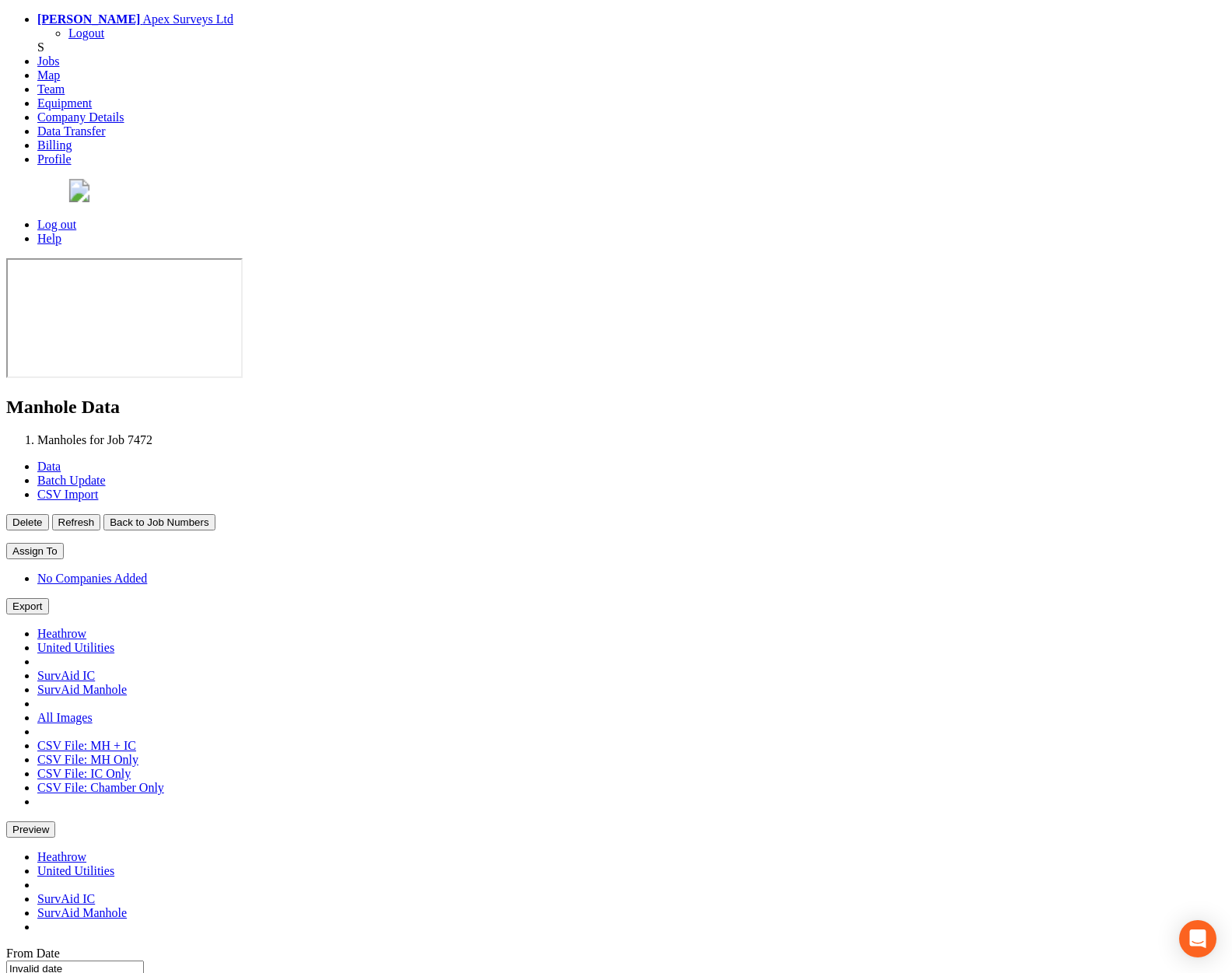
type input "23/09/2025"
type input "02/10/2025"
click at [215, 514] on button "Back to Job Numbers" at bounding box center [159, 522] width 111 height 17
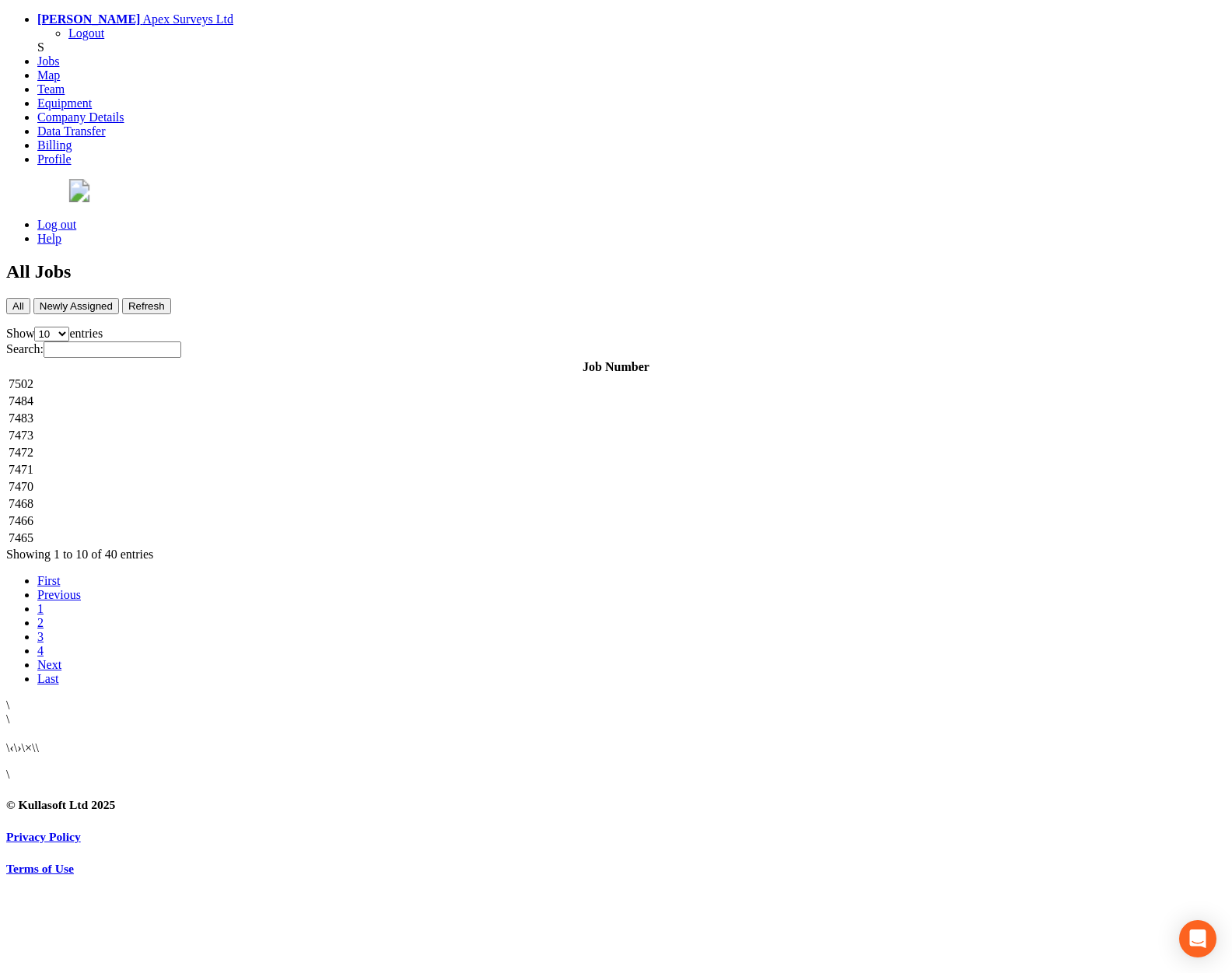
click at [419, 531] on td "7465" at bounding box center [616, 538] width 1216 height 16
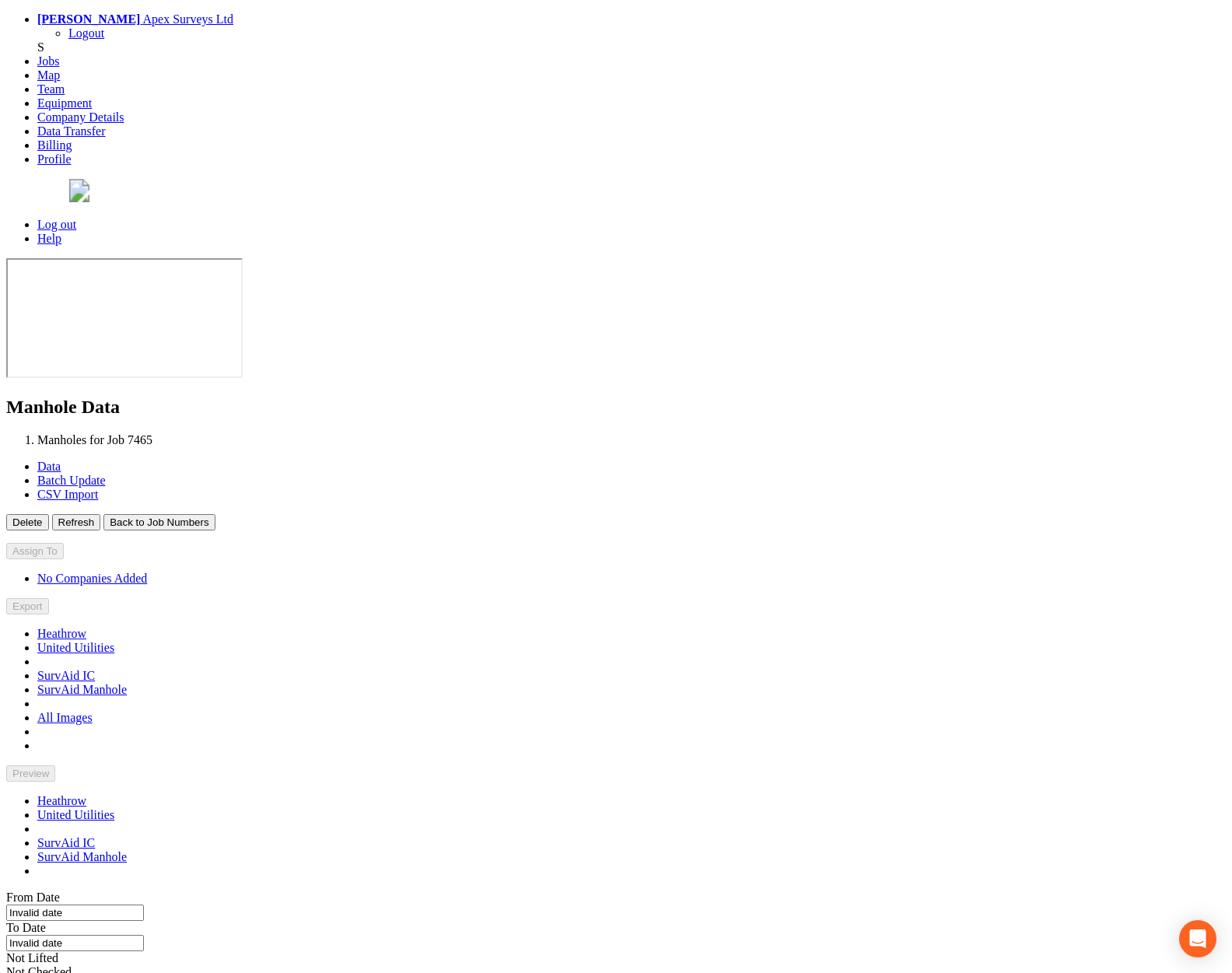
type input "16/09/2025"
type input "19/09/2025"
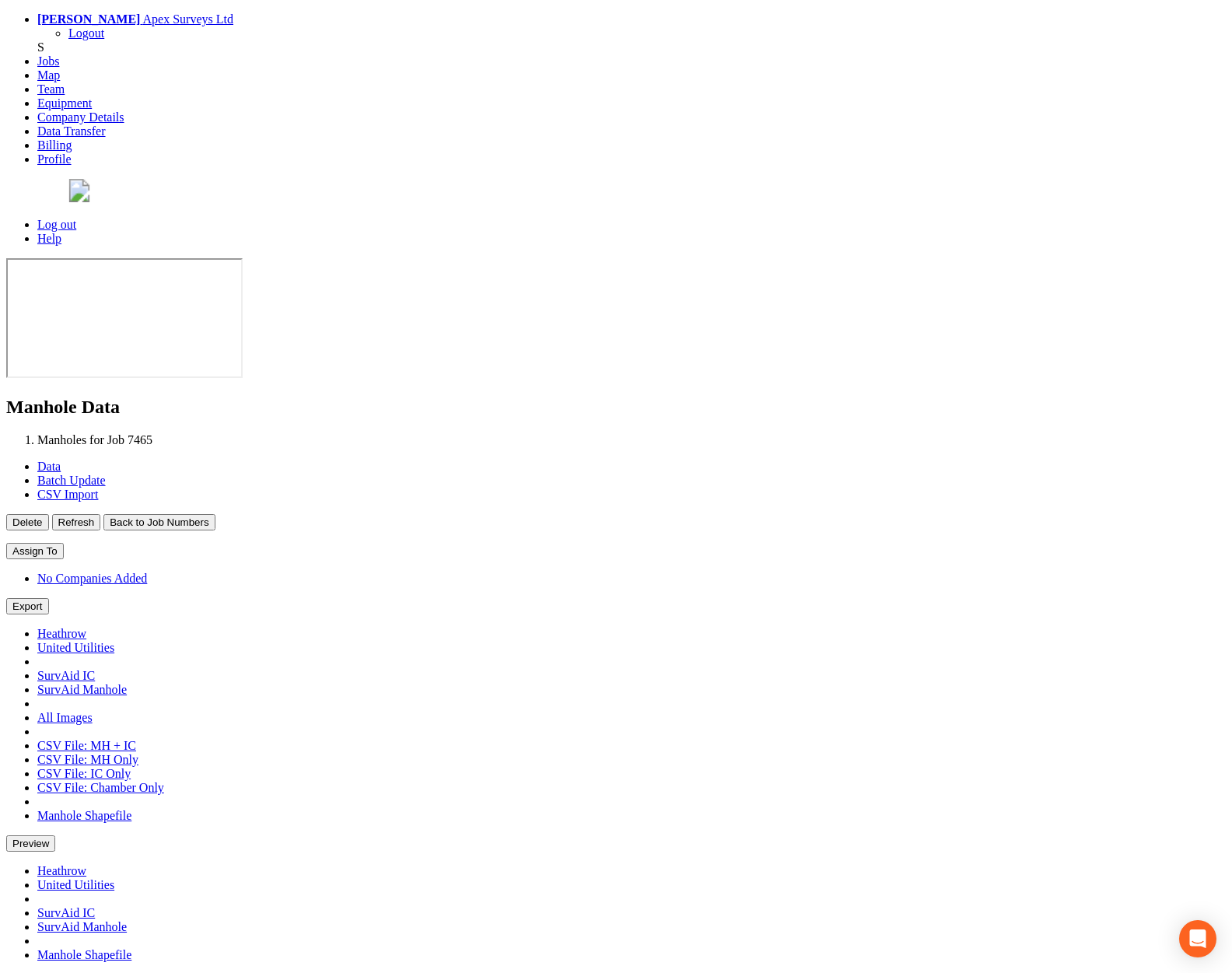
click at [215, 514] on button "Back to Job Numbers" at bounding box center [159, 522] width 111 height 17
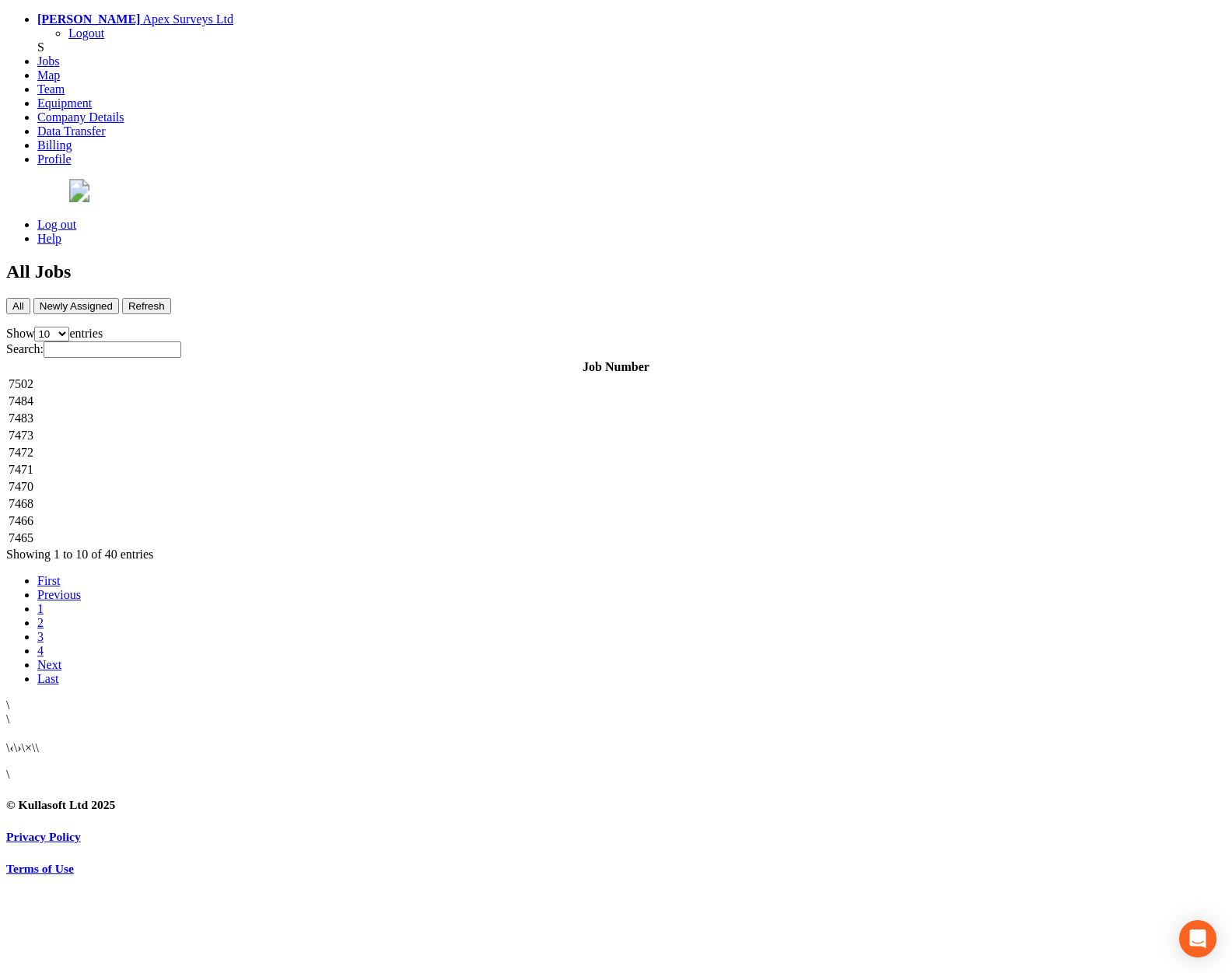
click at [269, 513] on td "7466" at bounding box center [616, 521] width 1216 height 16
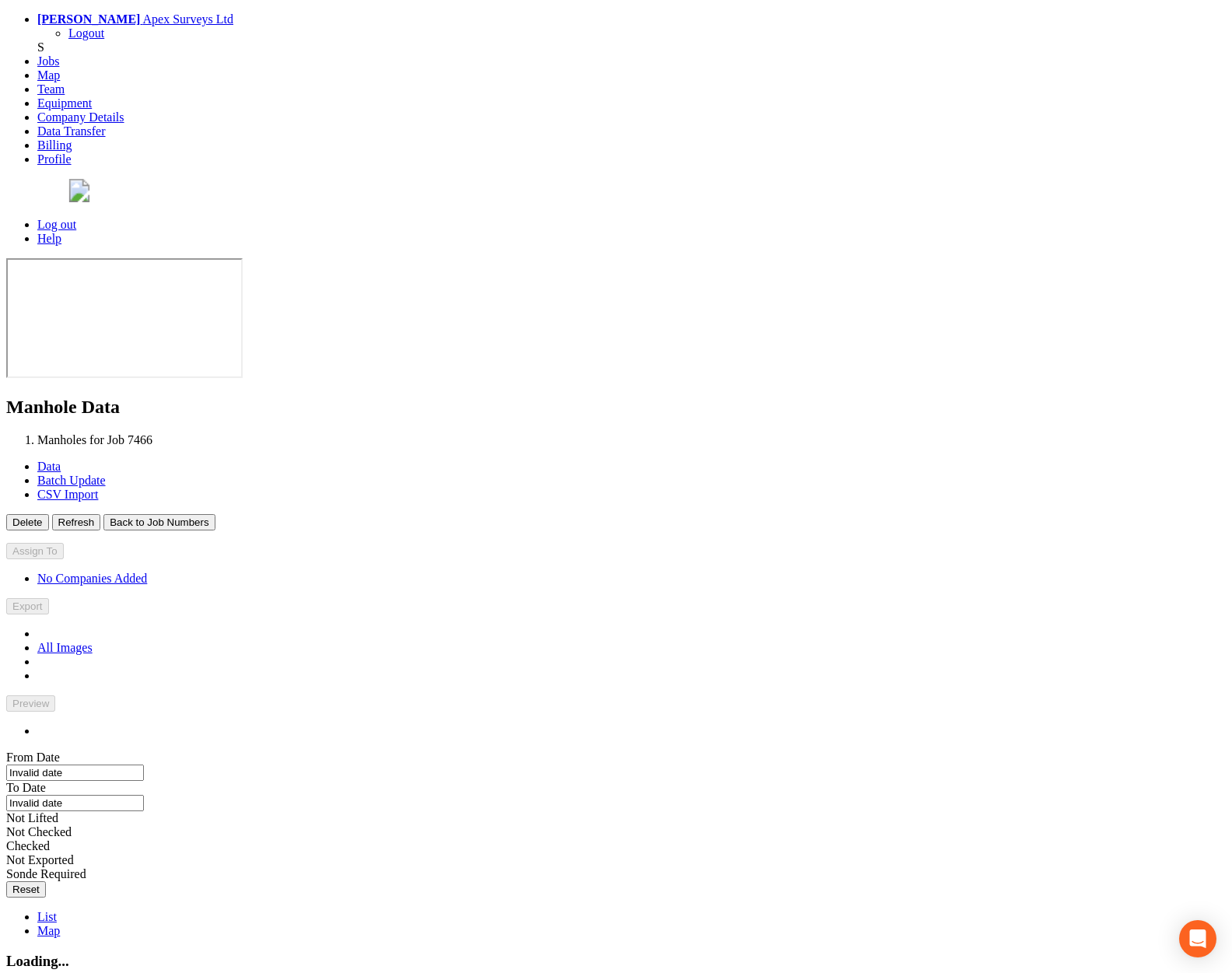
type input "12/09/2025"
type input "24/09/2025"
